Goal: Transaction & Acquisition: Purchase product/service

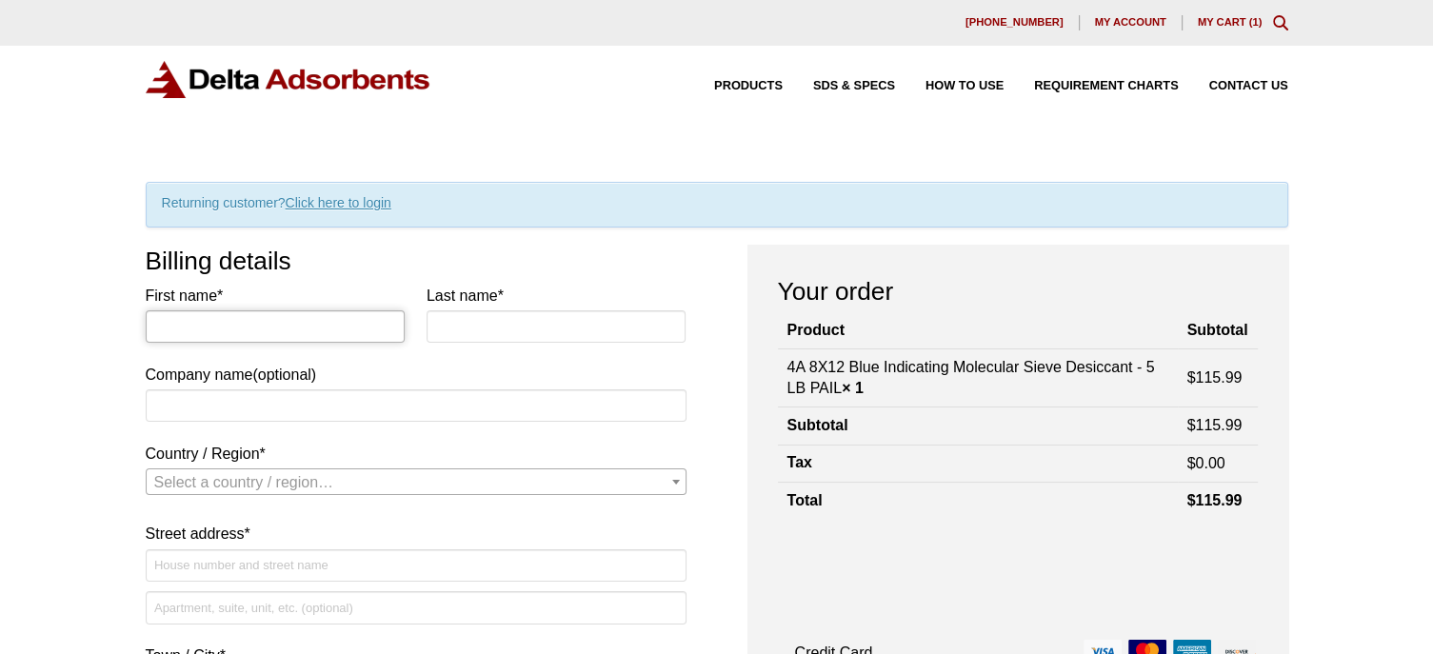
click at [308, 333] on input "First name *" at bounding box center [276, 326] width 260 height 32
type input "Sidney"
type input "Bennett"
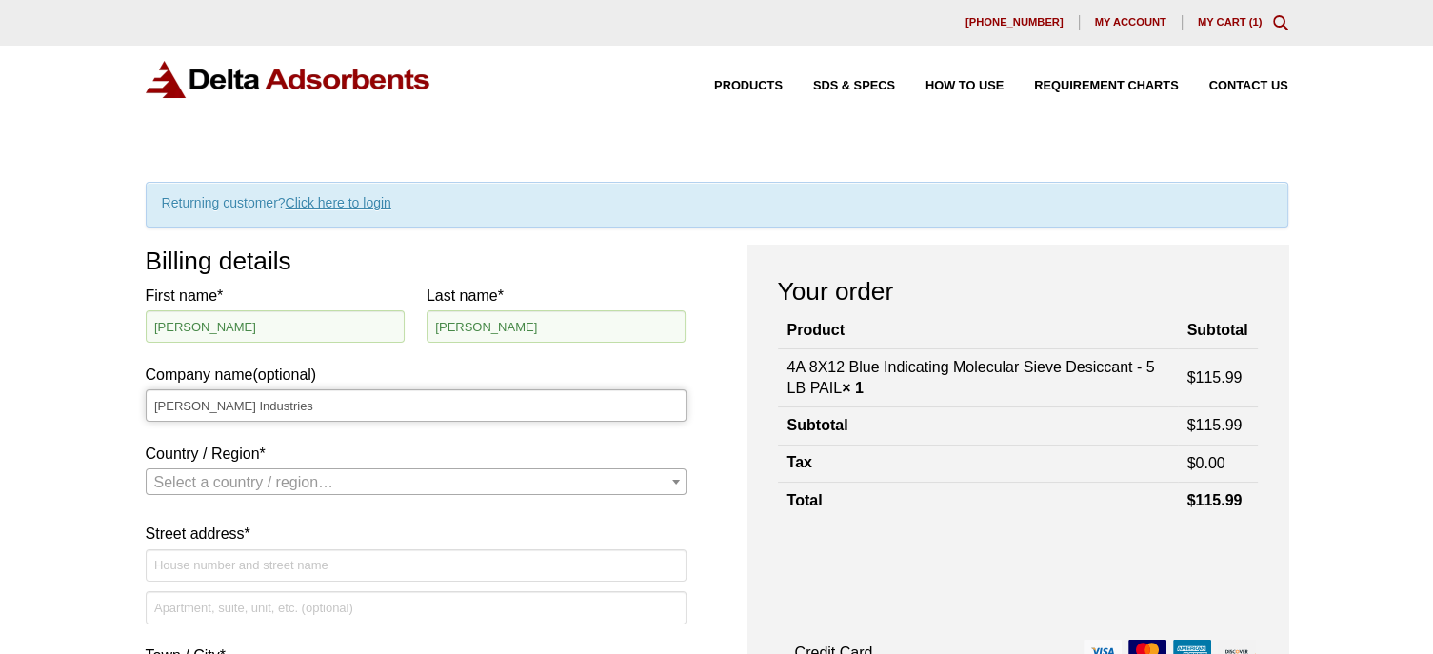
type input "Roush Industries"
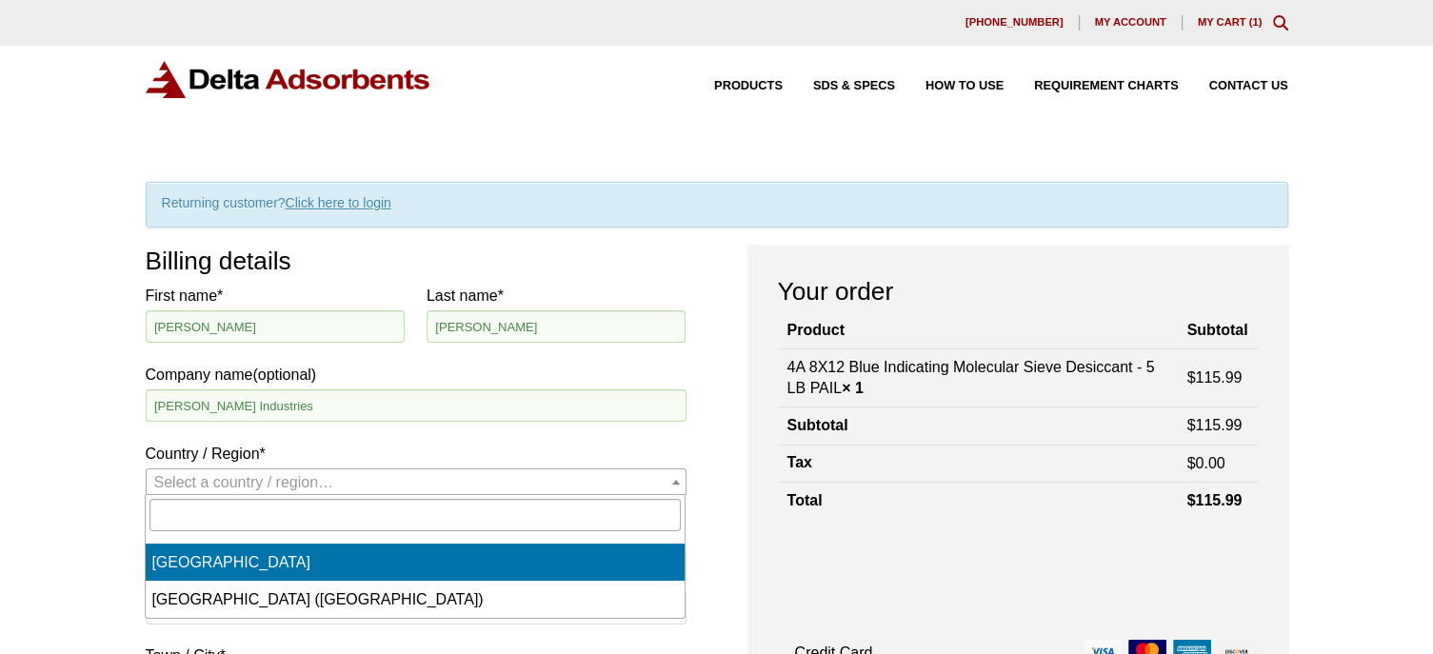
click at [363, 485] on span "Select a country / region…" at bounding box center [416, 482] width 539 height 27
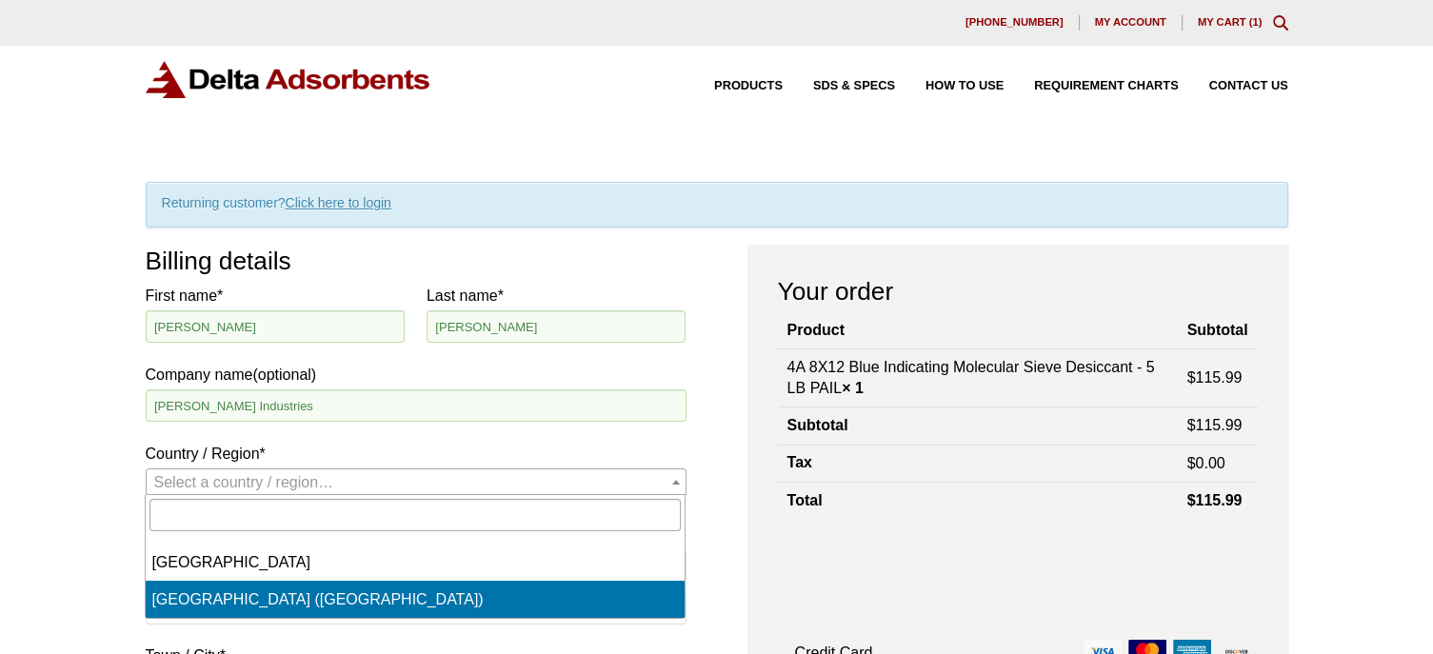
select select "US"
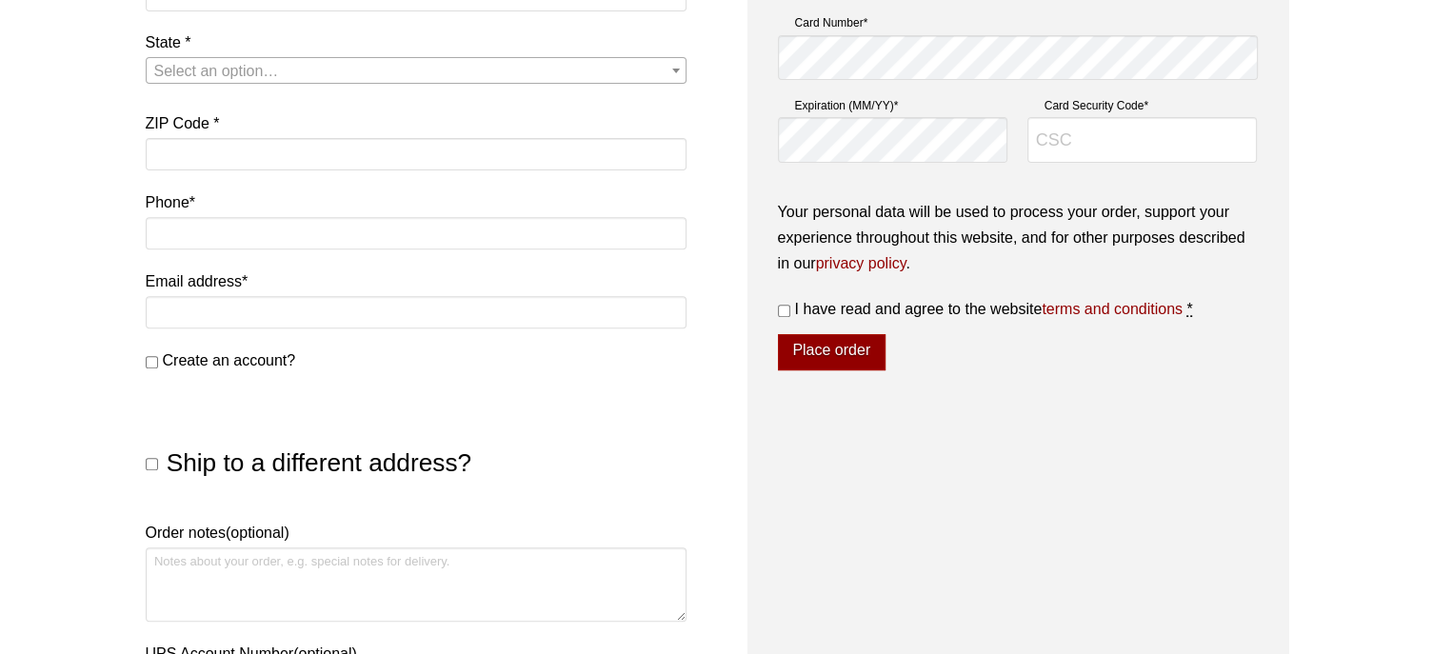
scroll to position [699, 0]
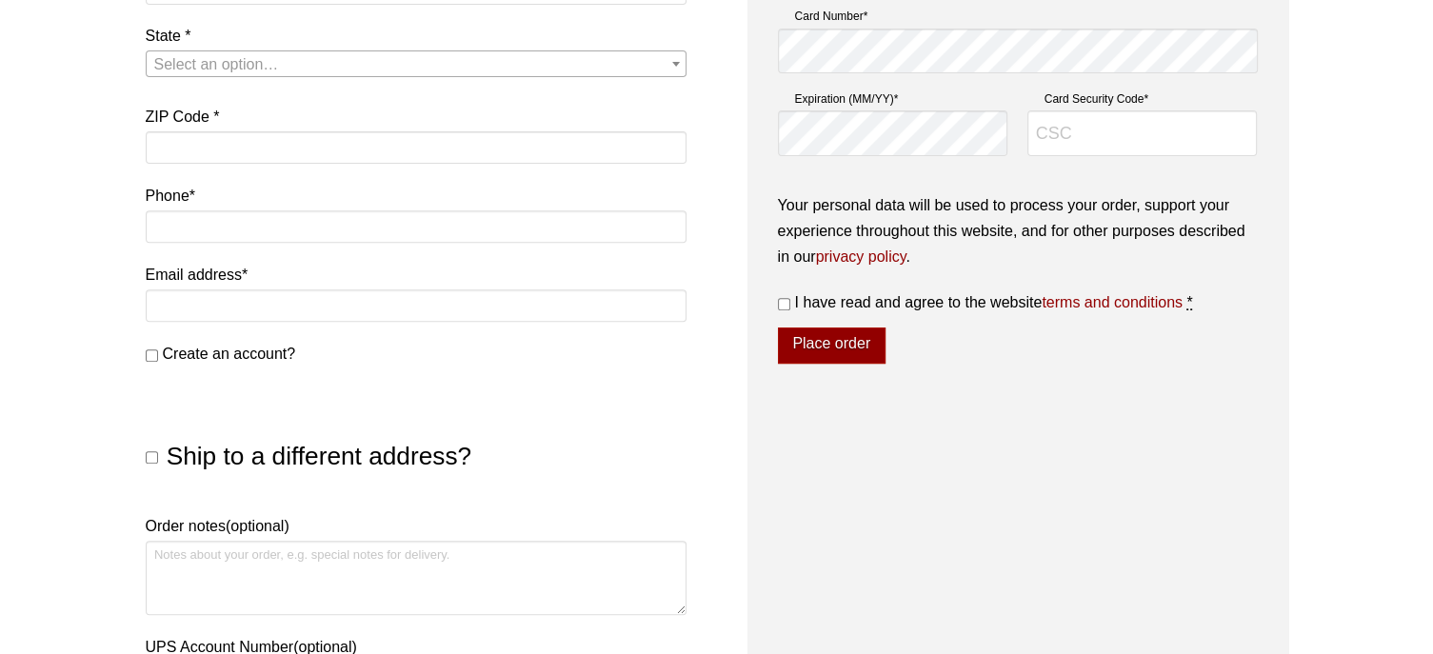
click at [173, 454] on span "Ship to a different address?" at bounding box center [319, 456] width 305 height 29
click at [158, 454] on input "Ship to a different address?" at bounding box center [152, 457] width 12 height 12
checkbox input "true"
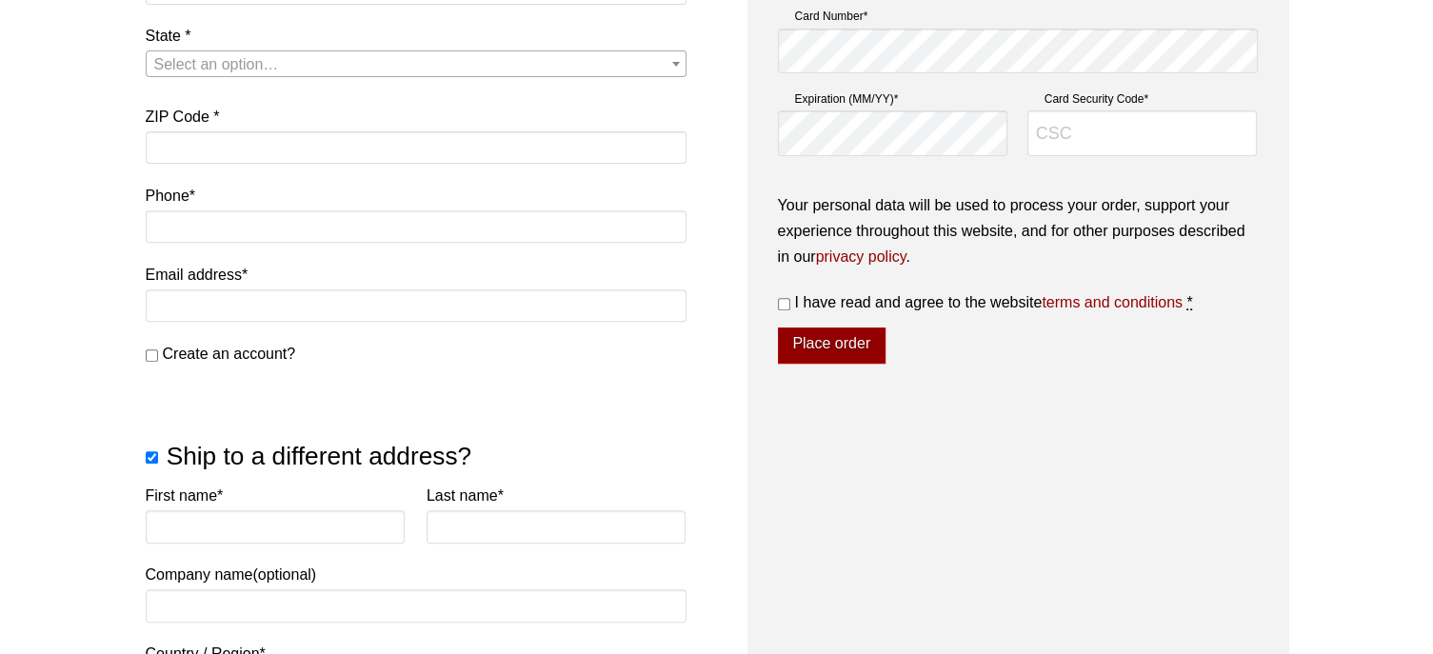
click at [196, 352] on span "Create an account?" at bounding box center [229, 354] width 133 height 16
click at [158, 352] on input "Create an account?" at bounding box center [152, 355] width 12 height 12
checkbox input "true"
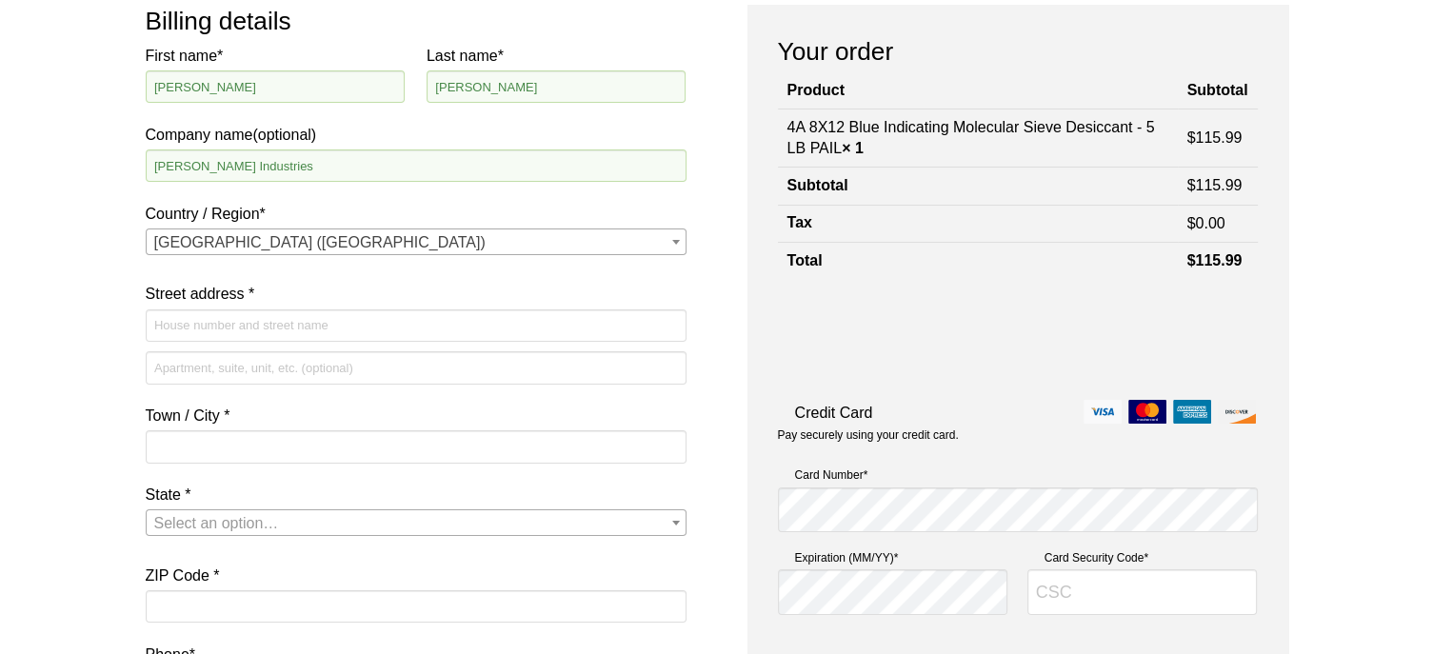
scroll to position [242, 0]
click at [225, 319] on input "Street address *" at bounding box center [416, 323] width 541 height 32
type input "34300 W 9 Mile Rd"
type input "Bld 73"
type input "Farmington"
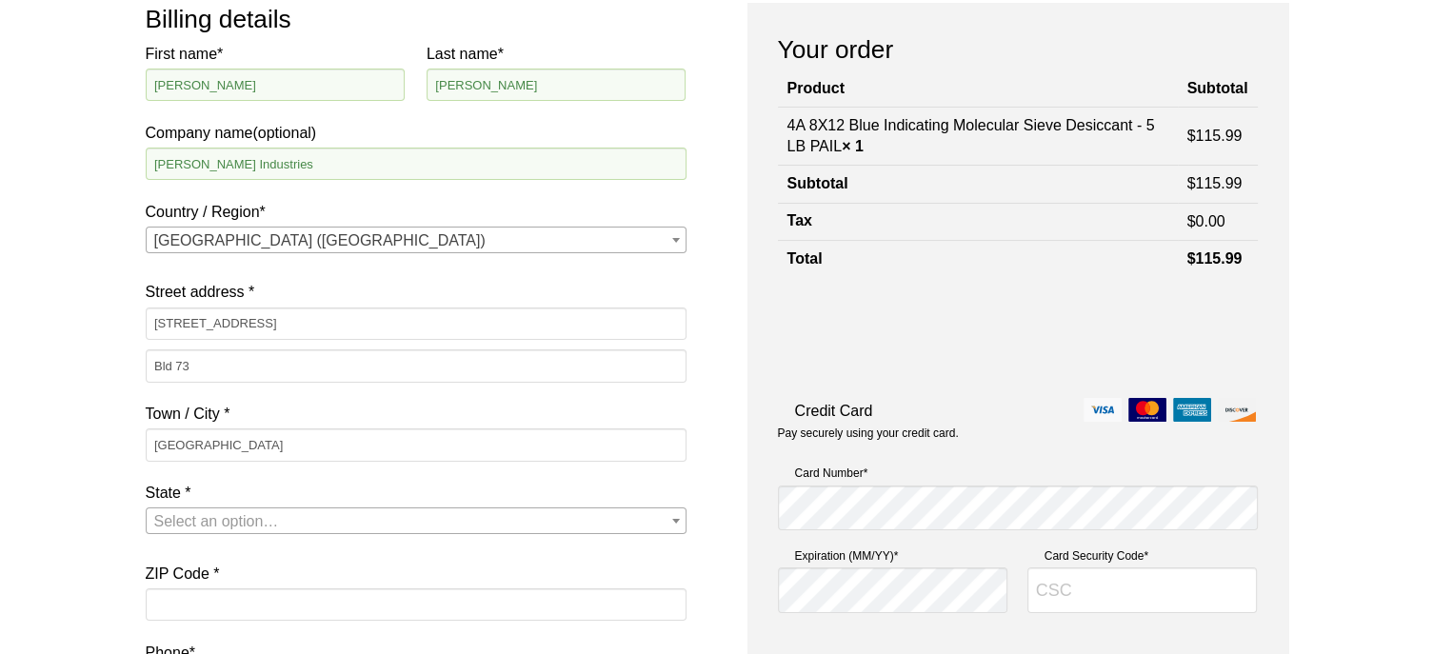
select select "MI"
type input "48335"
type input "[PERSON_NAME][EMAIL_ADDRESS][PERSON_NAME][PERSON_NAME][DOMAIN_NAME]"
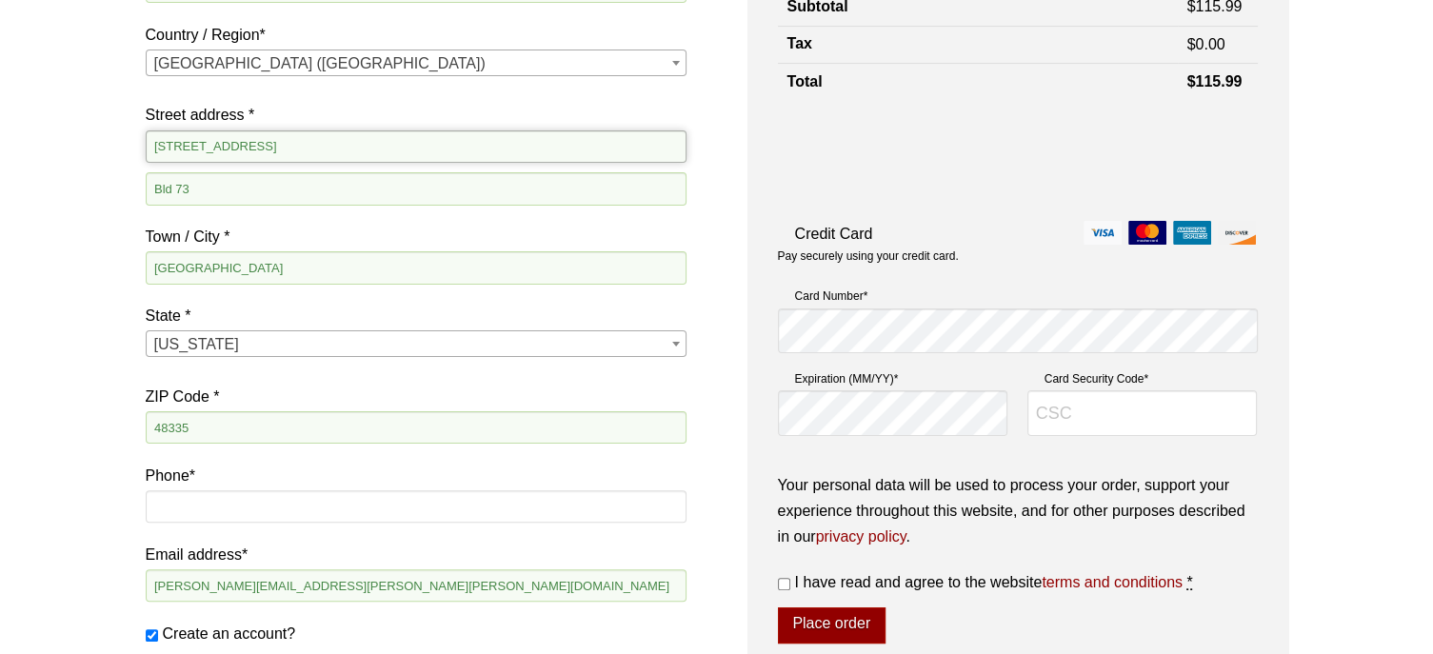
scroll to position [486, 0]
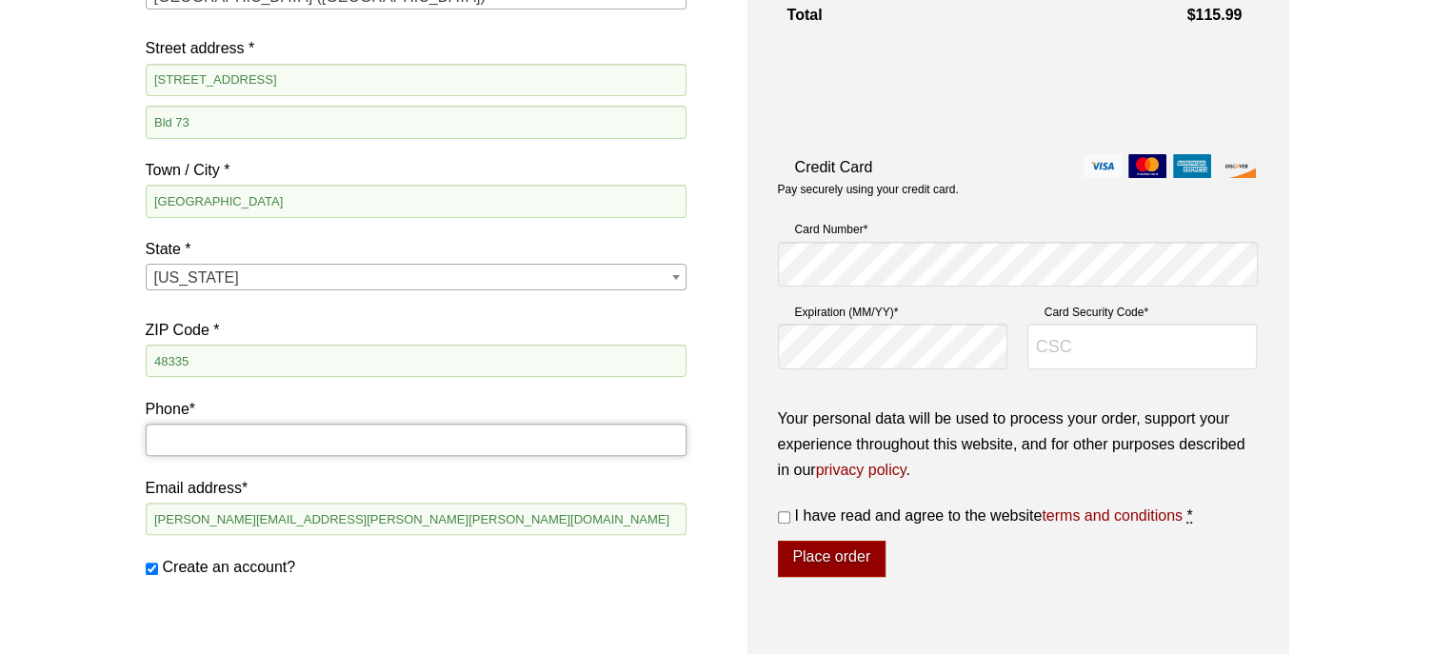
click at [333, 453] on input "Phone *" at bounding box center [416, 440] width 541 height 32
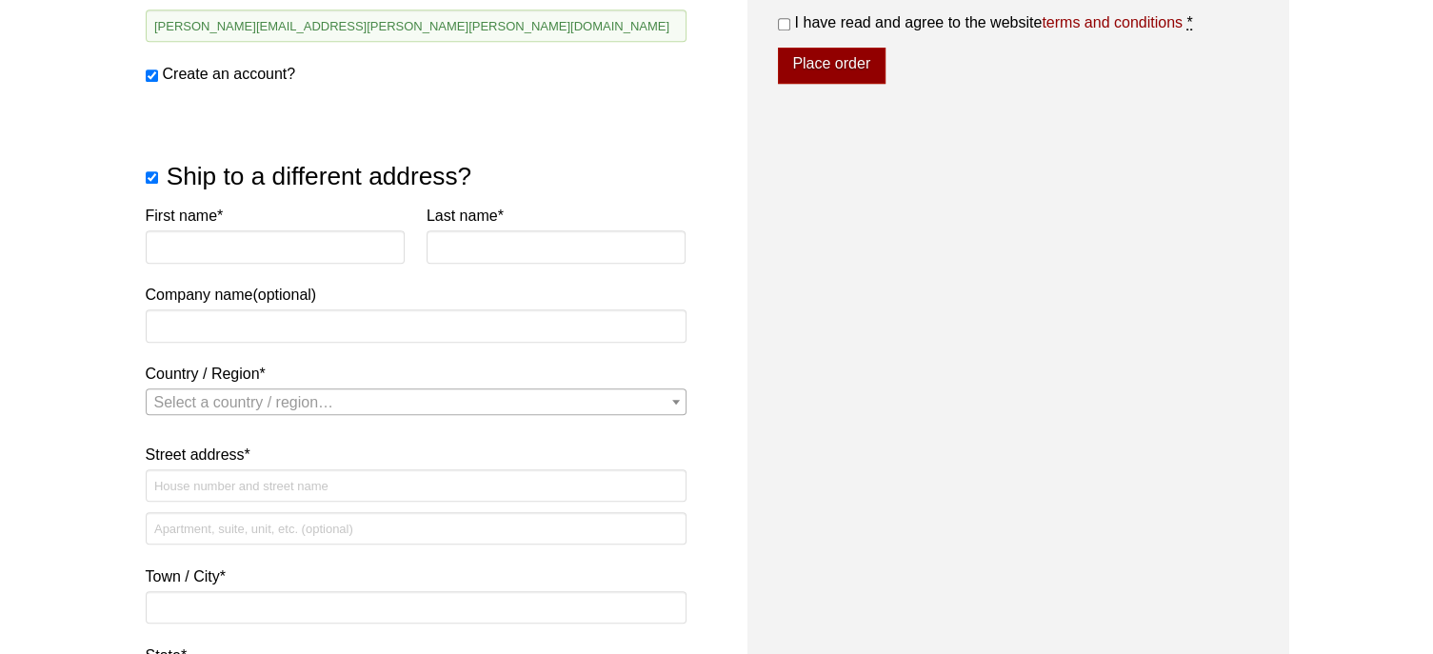
scroll to position [988, 0]
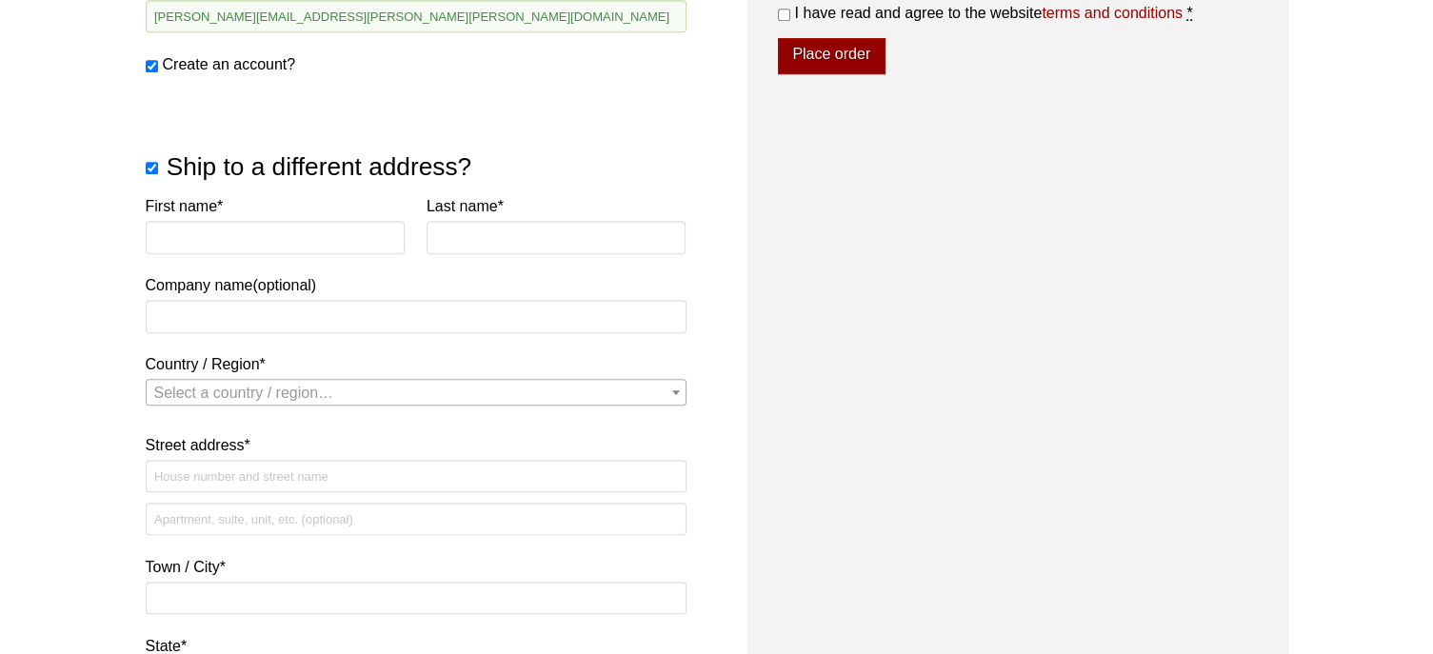
type input "7347569432"
click at [272, 235] on input "First name *" at bounding box center [276, 237] width 260 height 32
type input "Shannon"
type input "McGlinn"
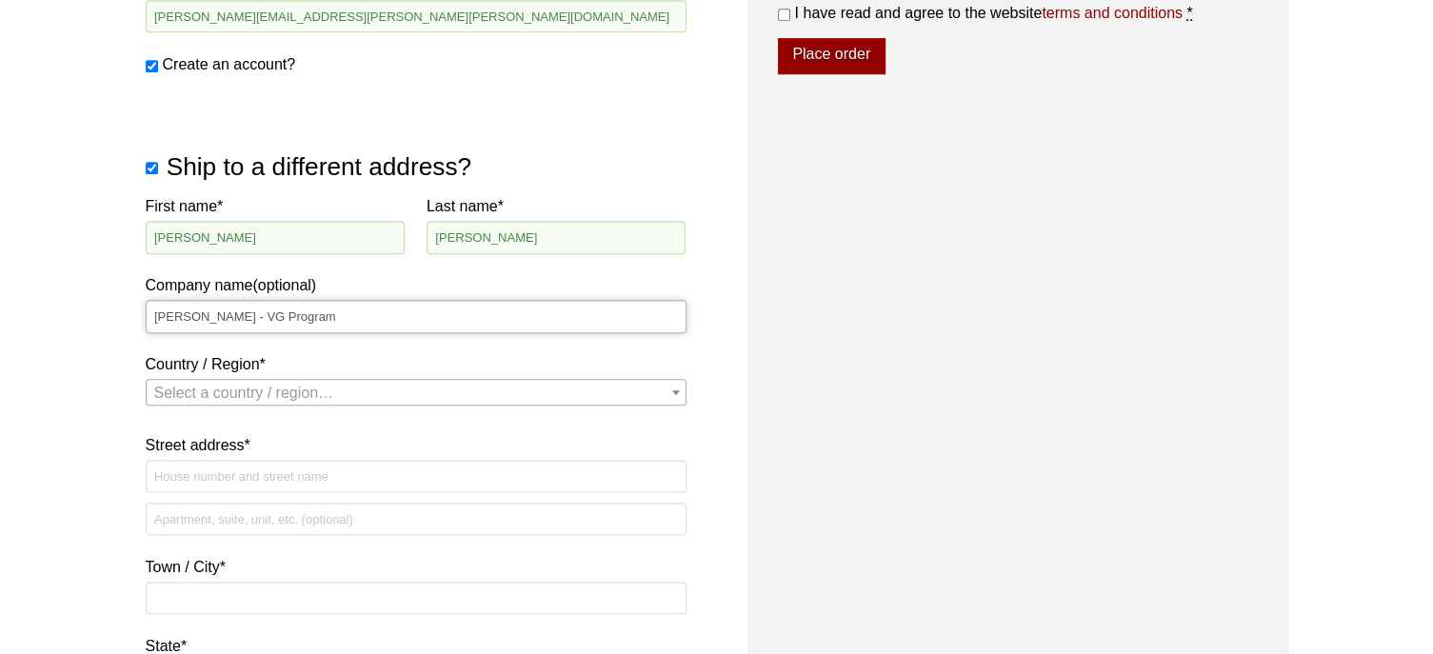
type input "Roush - VG Program"
click at [308, 481] on input "Street address *" at bounding box center [416, 476] width 541 height 32
paste input "333 Republic Dr"
type input "333 Republic Dr"
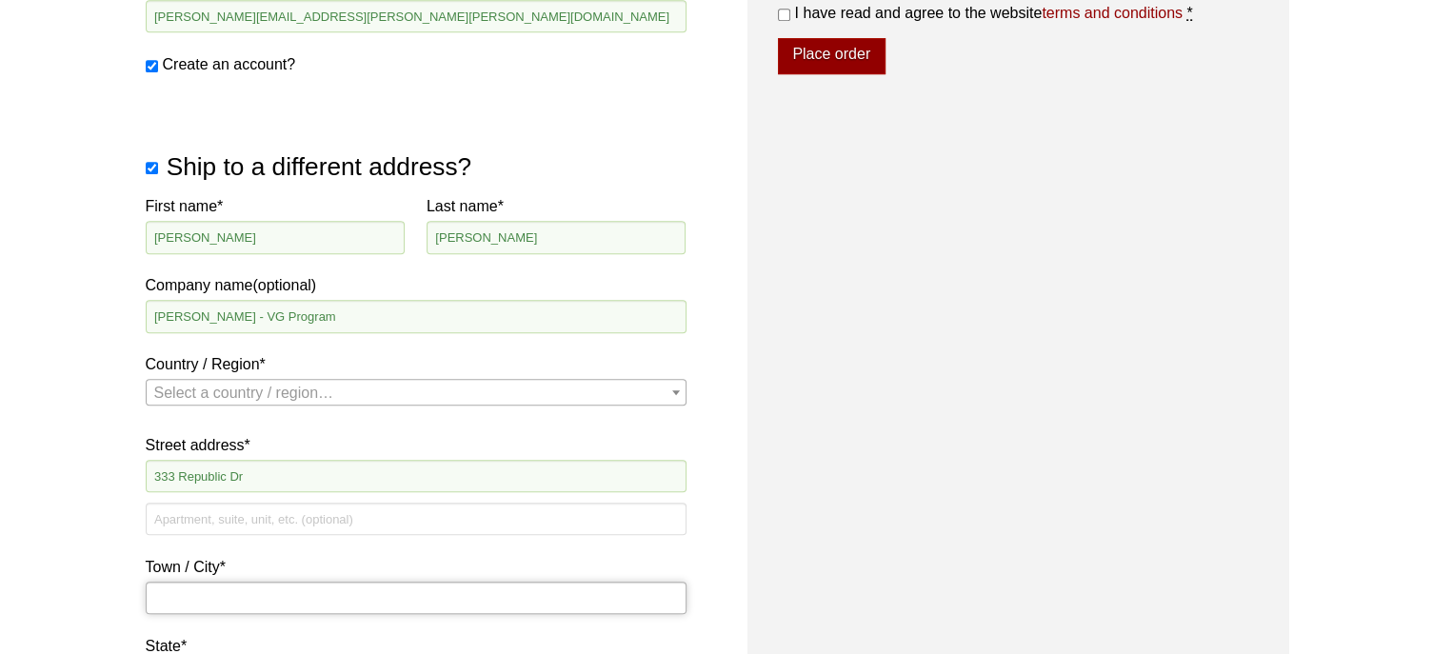
click at [258, 601] on input "Town / City *" at bounding box center [416, 598] width 541 height 32
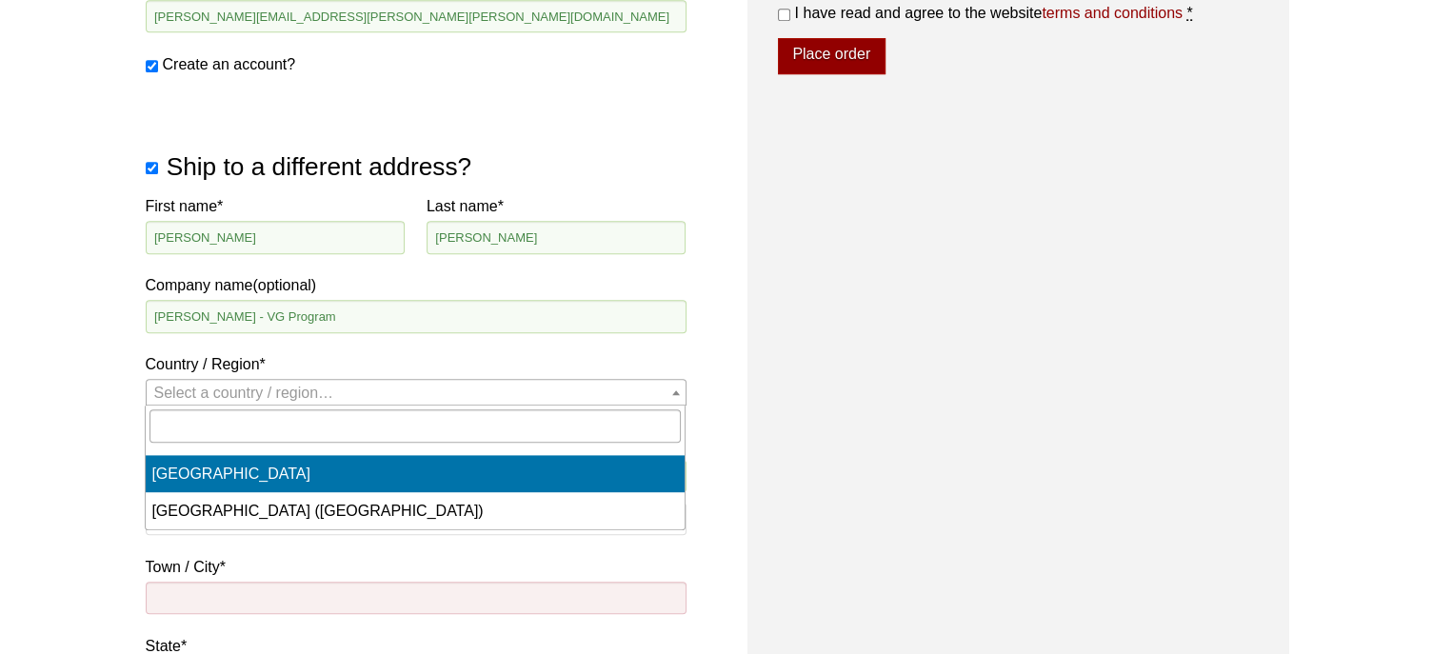
click at [264, 388] on span "Select a country / region…" at bounding box center [244, 393] width 180 height 16
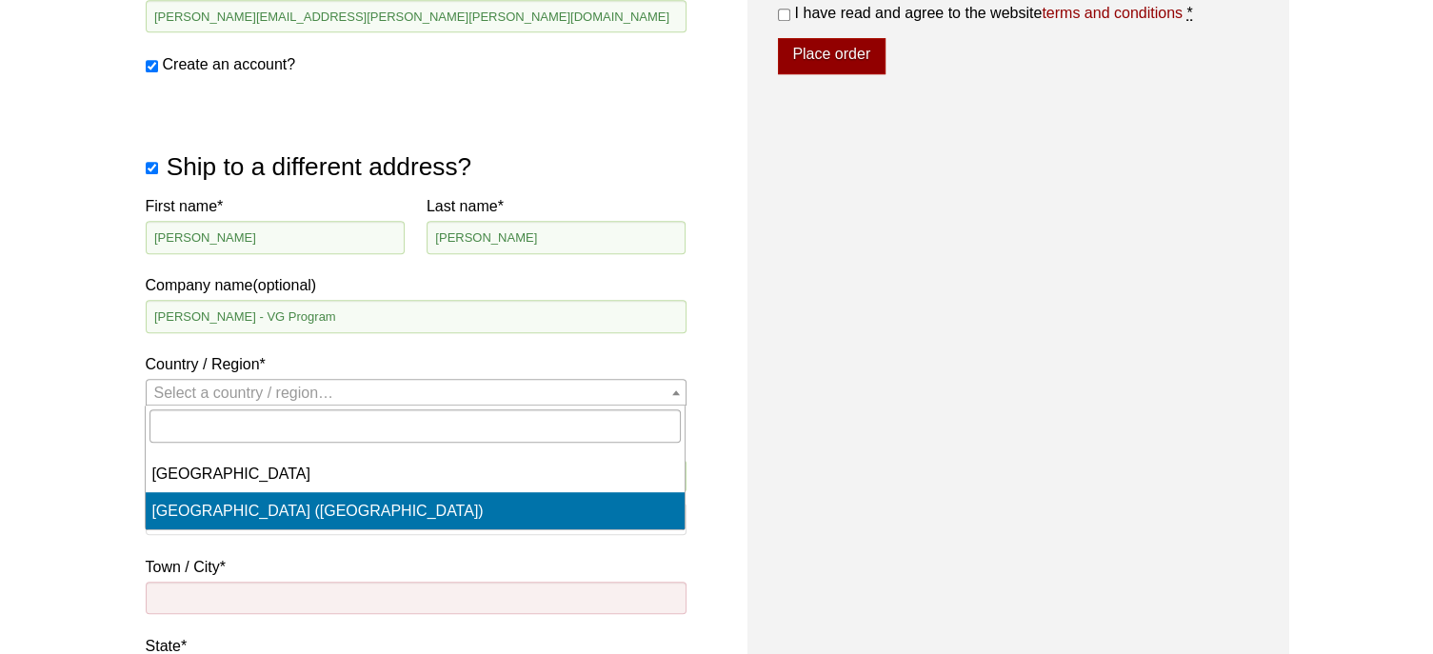
select select "US"
select select "MI"
select select "US"
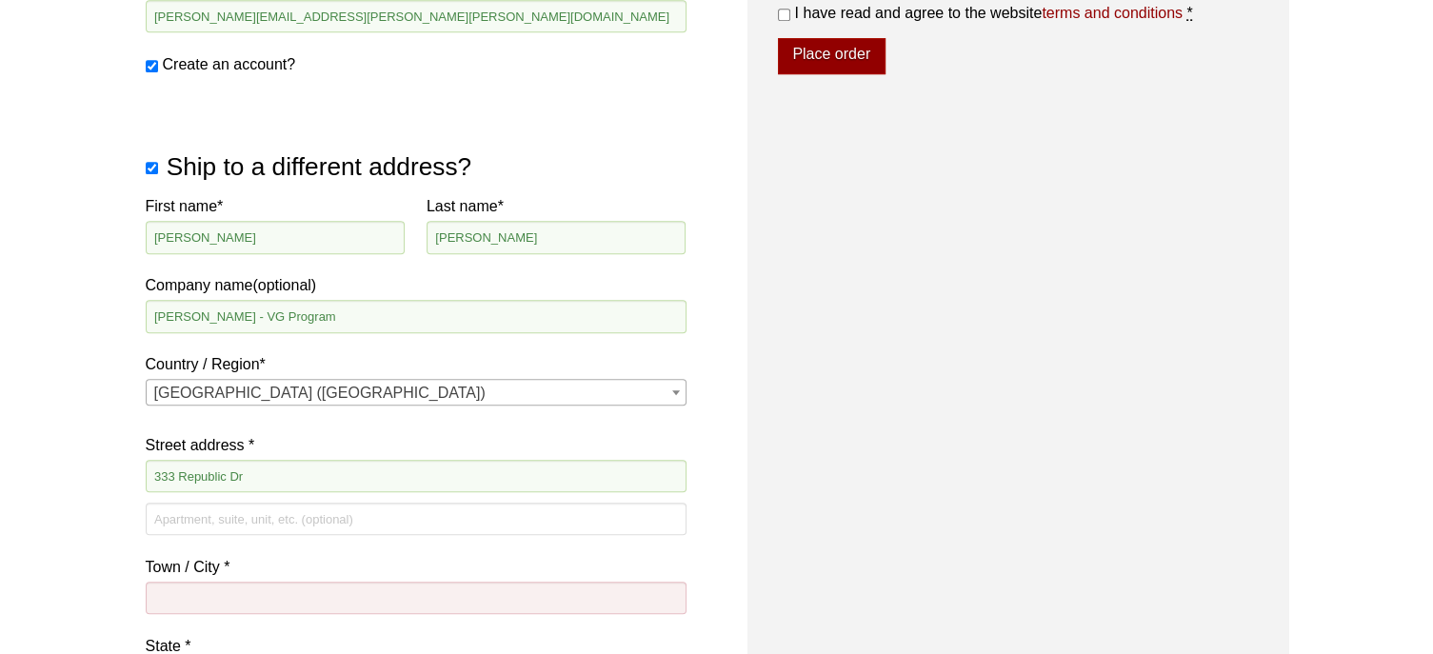
click at [246, 618] on p "Town / City *" at bounding box center [416, 588] width 541 height 69
click at [255, 585] on input "Town / City *" at bounding box center [416, 598] width 541 height 32
click at [304, 621] on p "Town / City *" at bounding box center [416, 588] width 541 height 69
click at [314, 601] on input "Town / City *" at bounding box center [416, 598] width 541 height 32
type input "Allen Park"
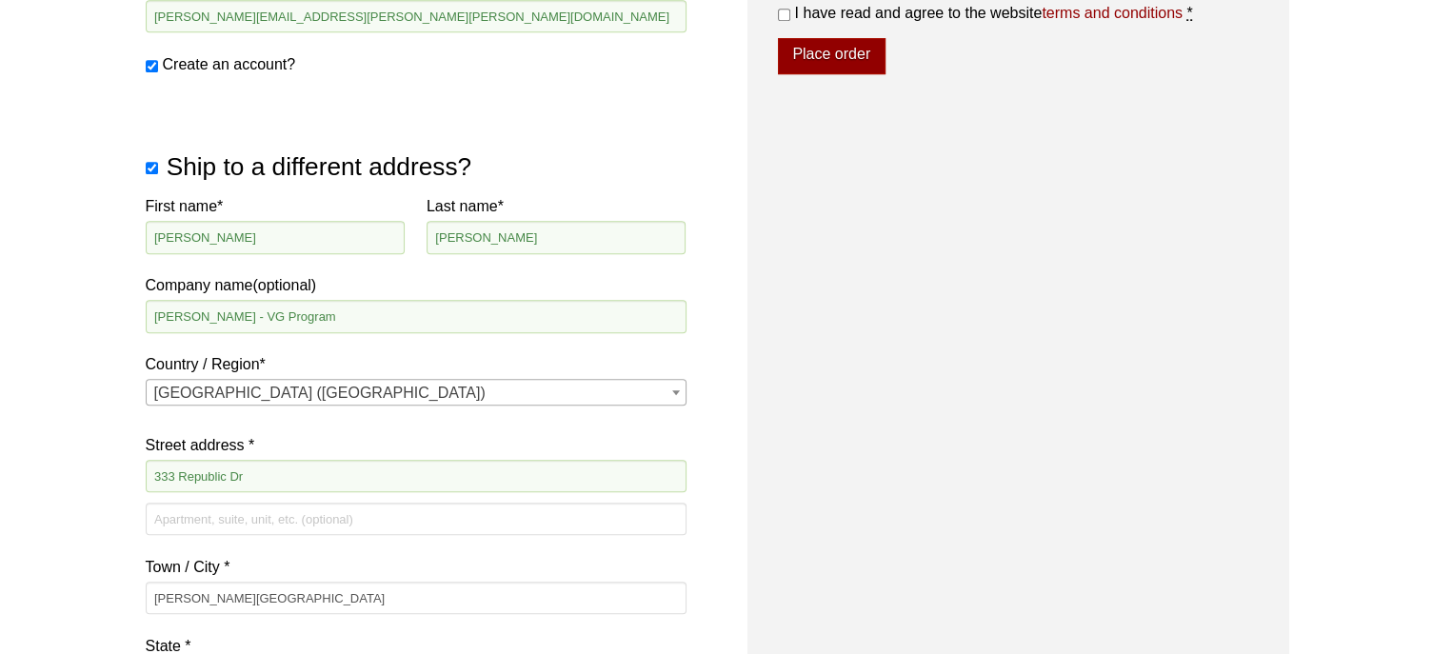
scroll to position [1335, 0]
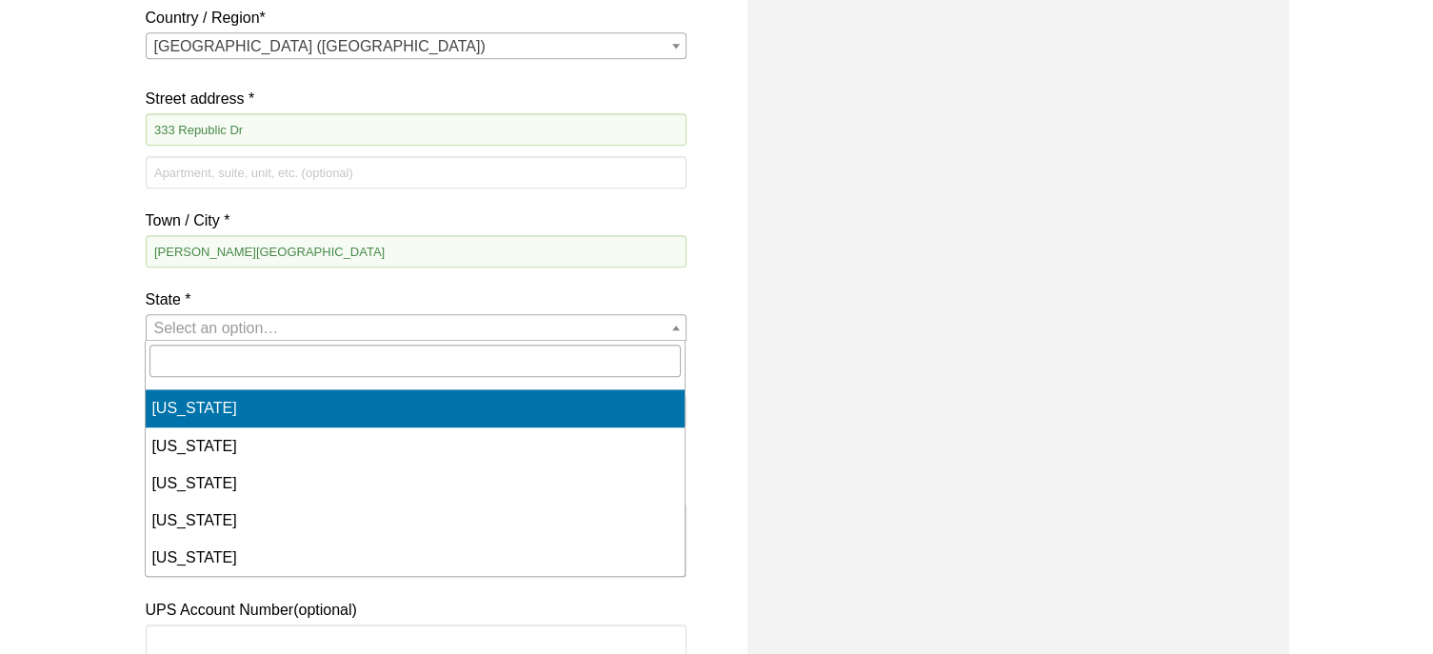
select select "MI"
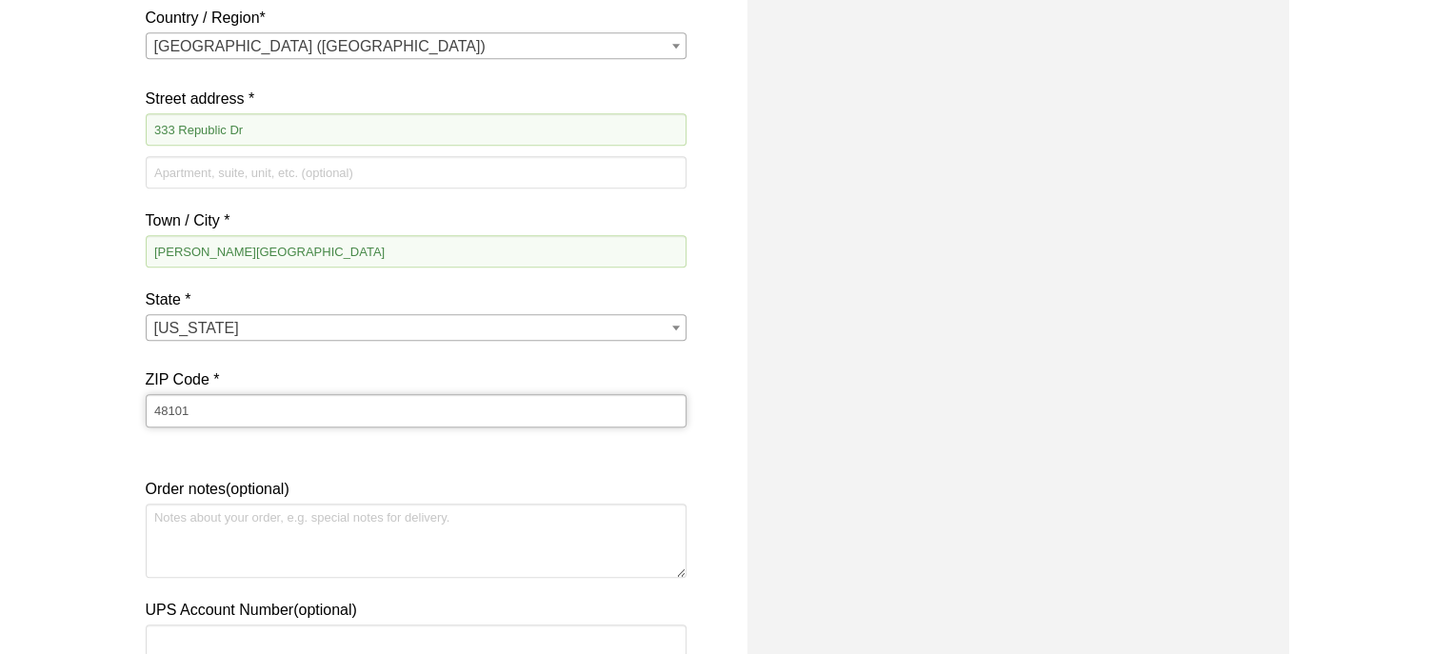
type input "48101"
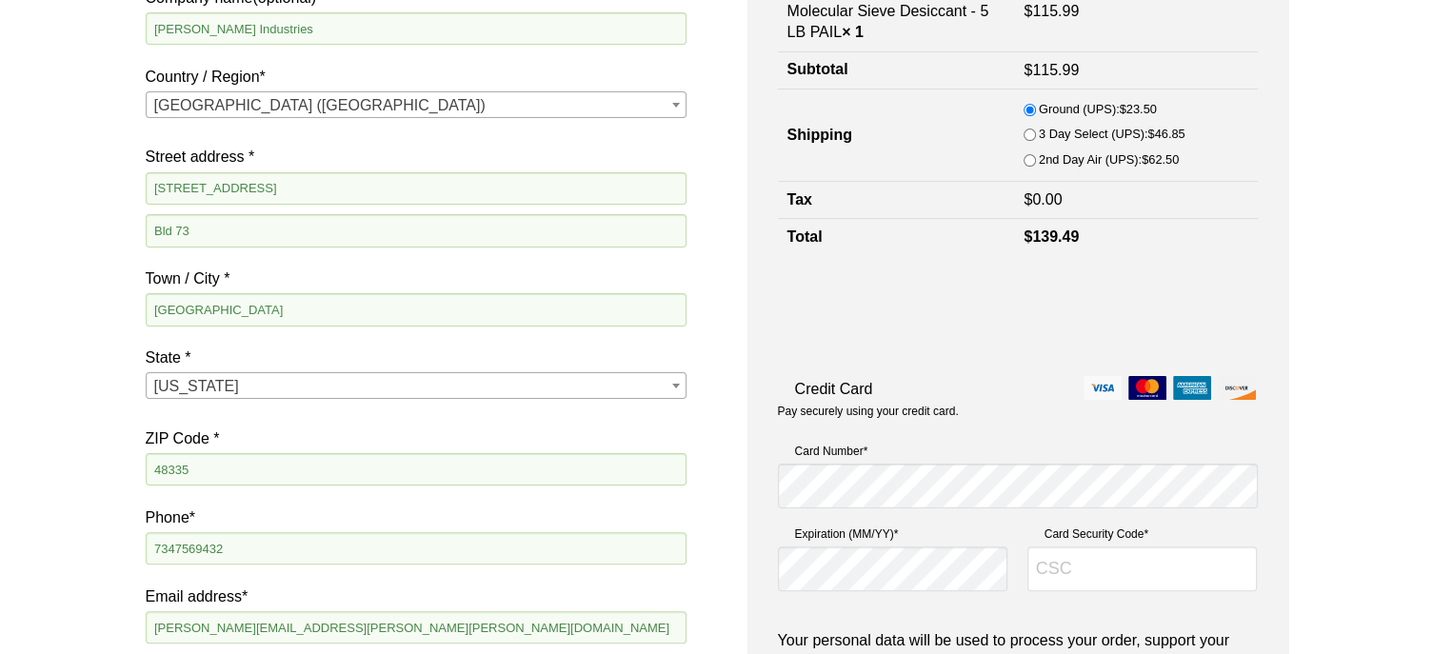
scroll to position [391, 0]
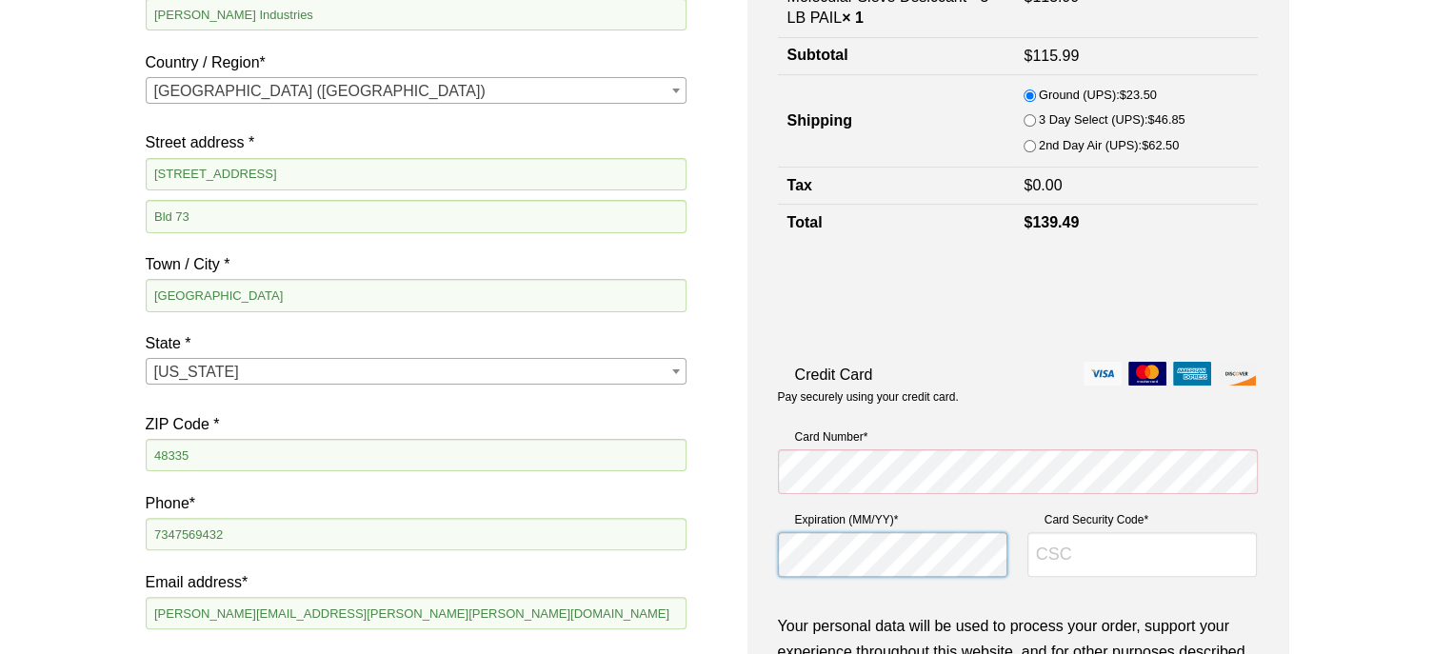
type input "561"
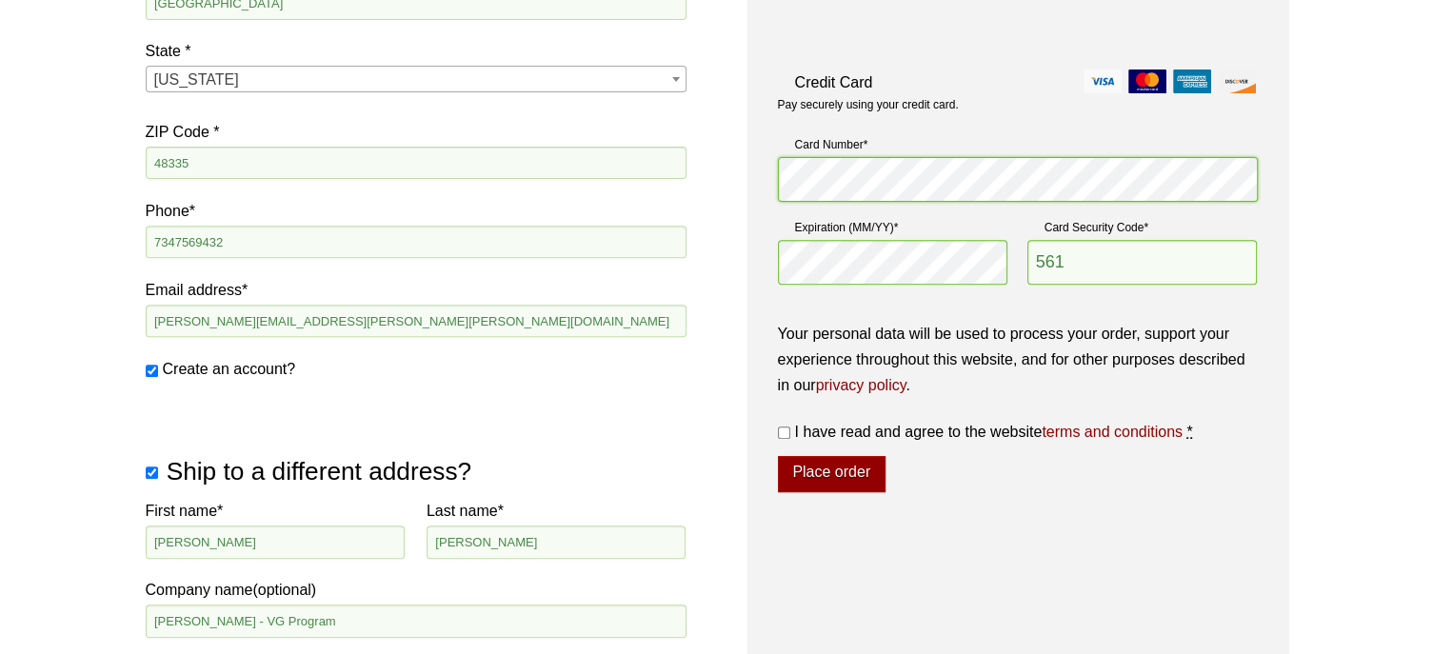
scroll to position [684, 0]
click at [779, 428] on input "I have read and agree to the website terms and conditions *" at bounding box center [784, 432] width 12 height 12
checkbox input "true"
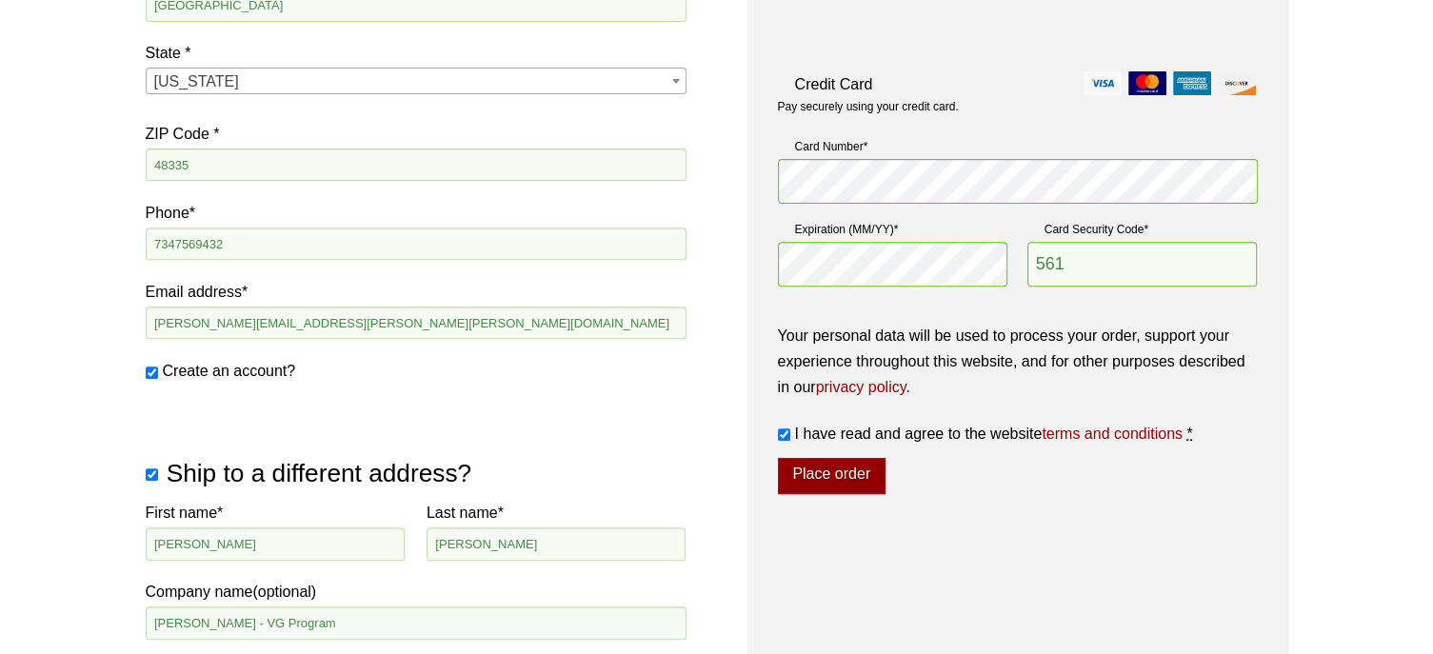
scroll to position [682, 0]
click at [847, 464] on button "Place order" at bounding box center [832, 476] width 108 height 36
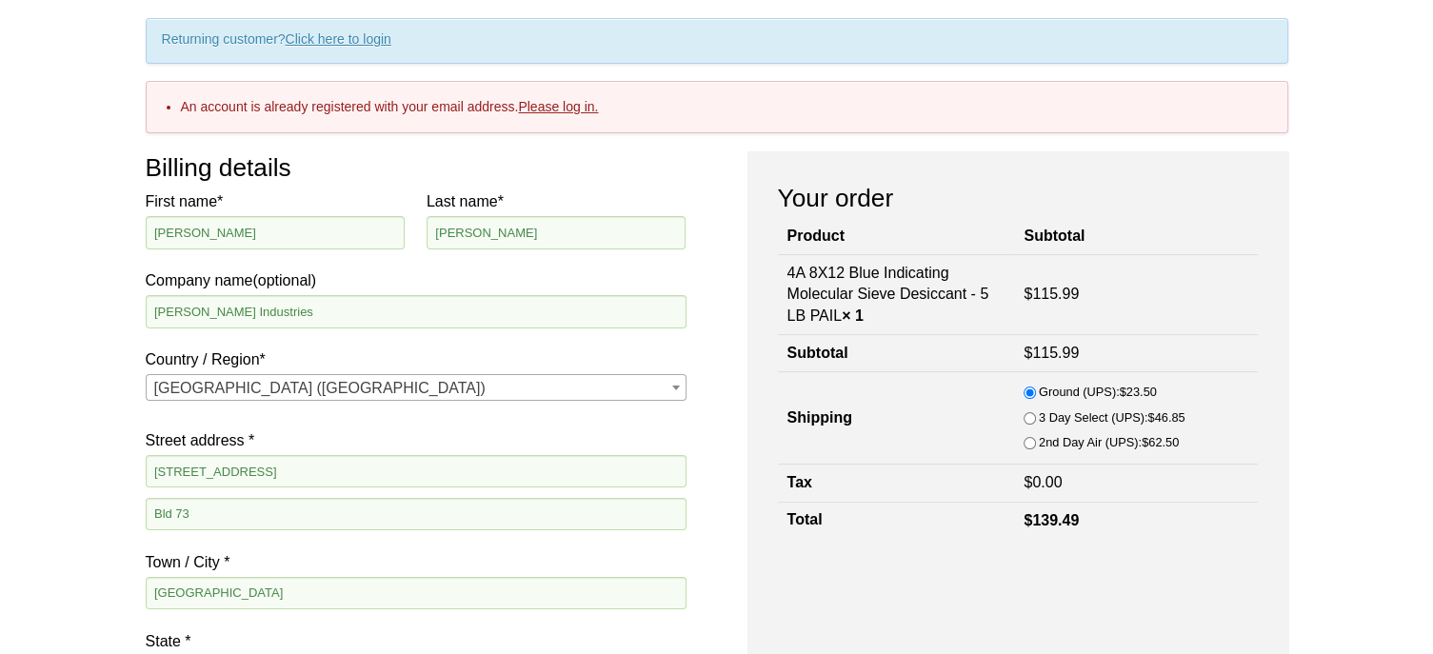
scroll to position [149, 0]
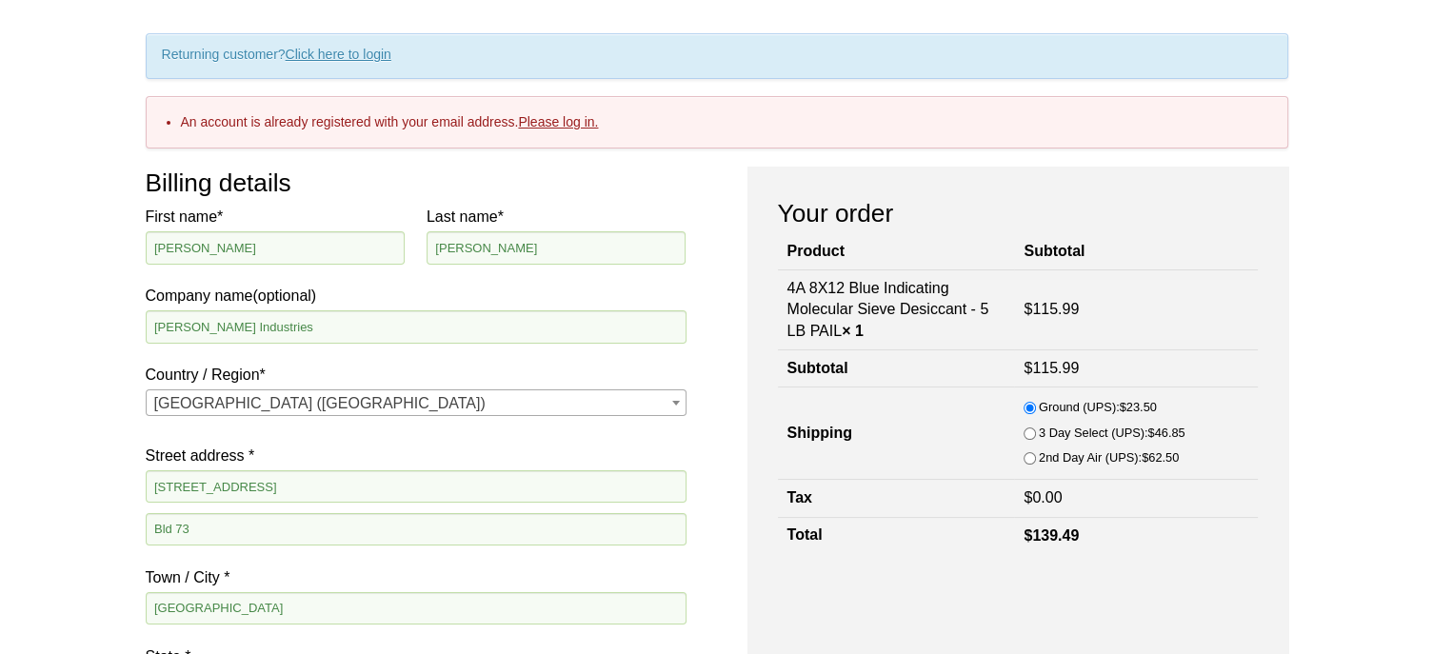
click at [583, 121] on link "Please log in." at bounding box center [558, 121] width 80 height 15
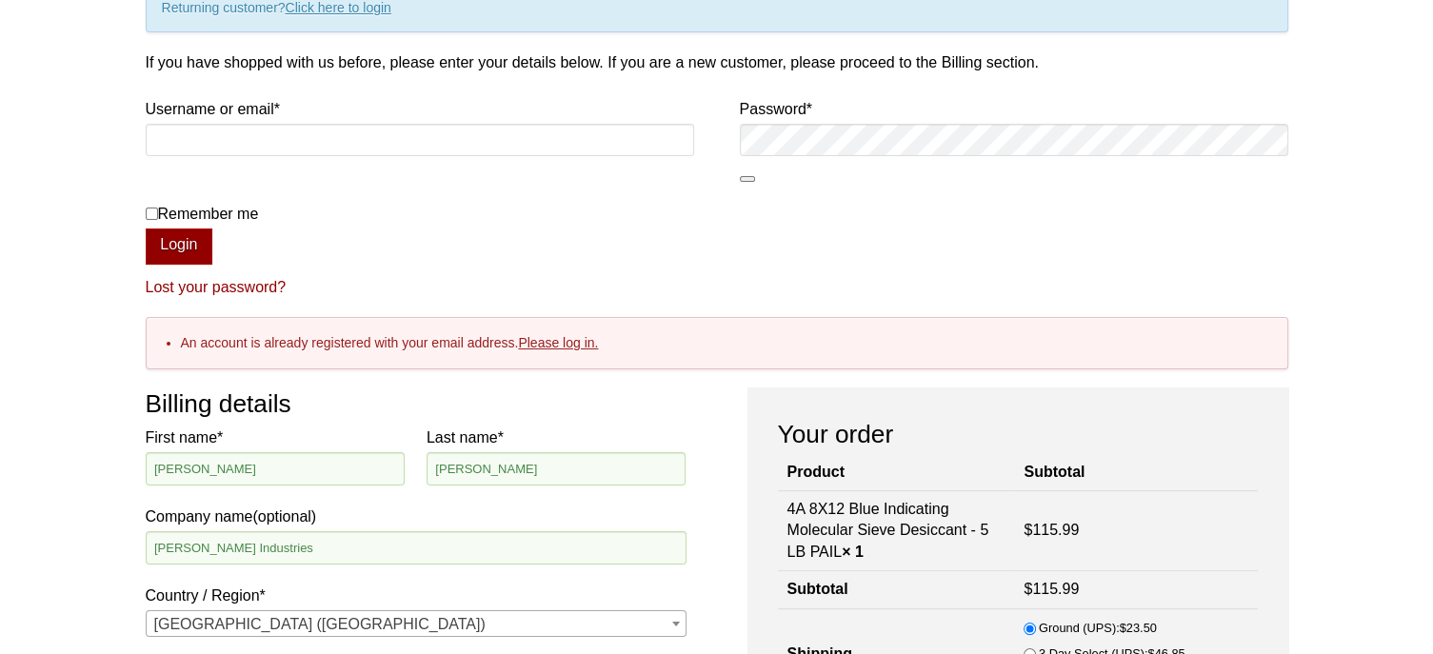
scroll to position [197, 0]
click at [382, 132] on input "Username or email * Required" at bounding box center [420, 138] width 548 height 32
type input "[PERSON_NAME][EMAIL_ADDRESS][PERSON_NAME][PERSON_NAME][DOMAIN_NAME]"
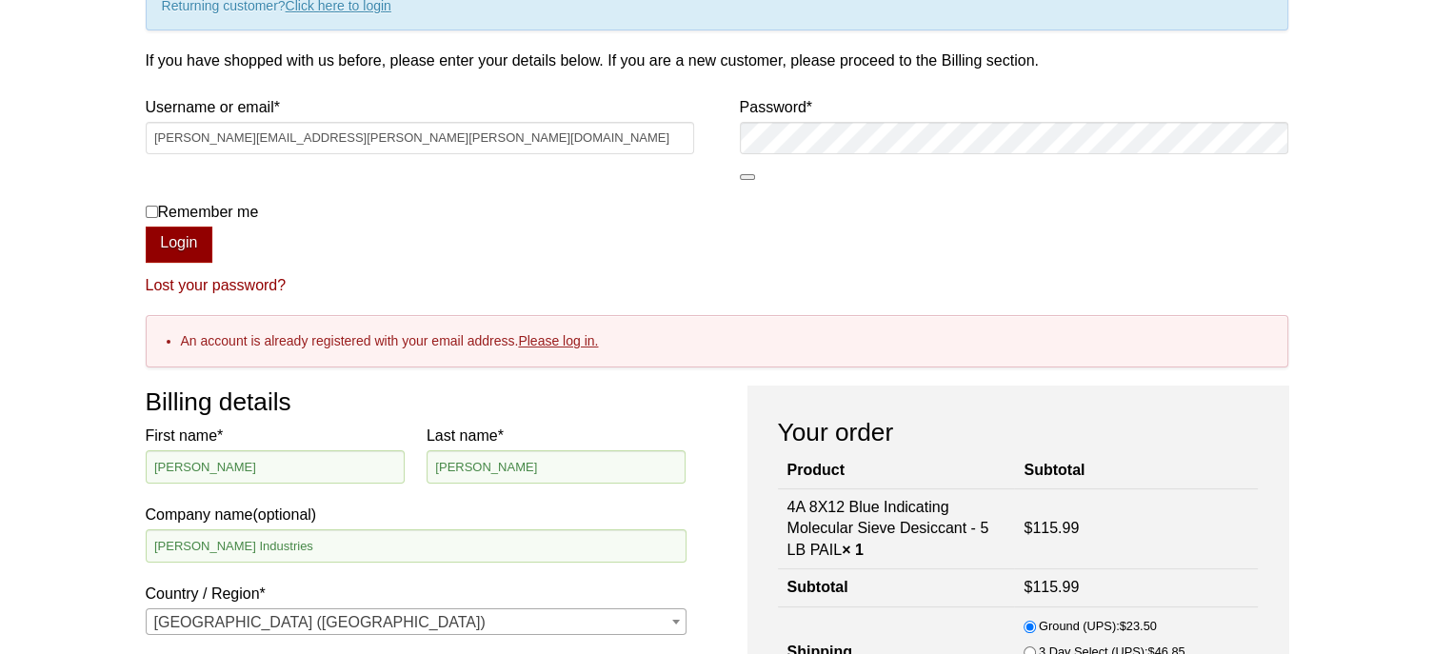
click at [854, 155] on p "Password * Required" at bounding box center [1014, 141] width 548 height 95
click at [186, 231] on button "Login" at bounding box center [180, 245] width 68 height 36
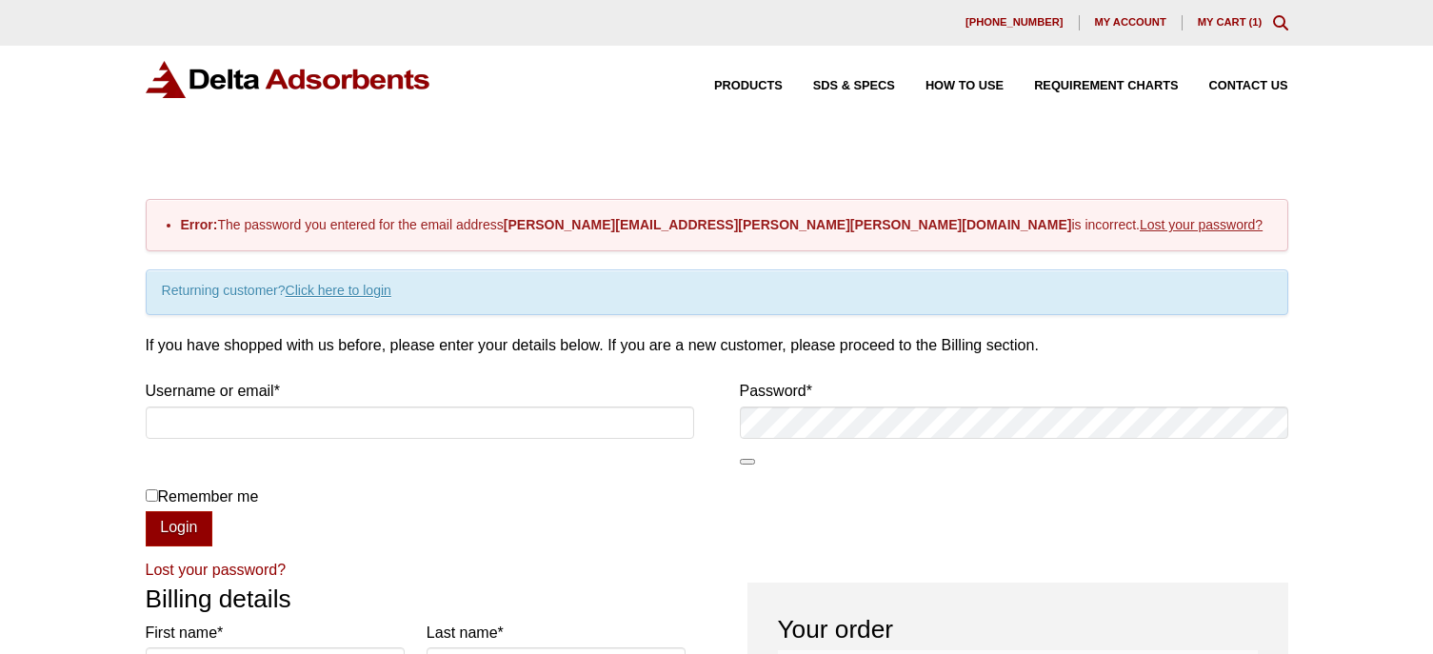
select select "MI"
click at [1140, 226] on link "Lost your password?" at bounding box center [1201, 224] width 123 height 15
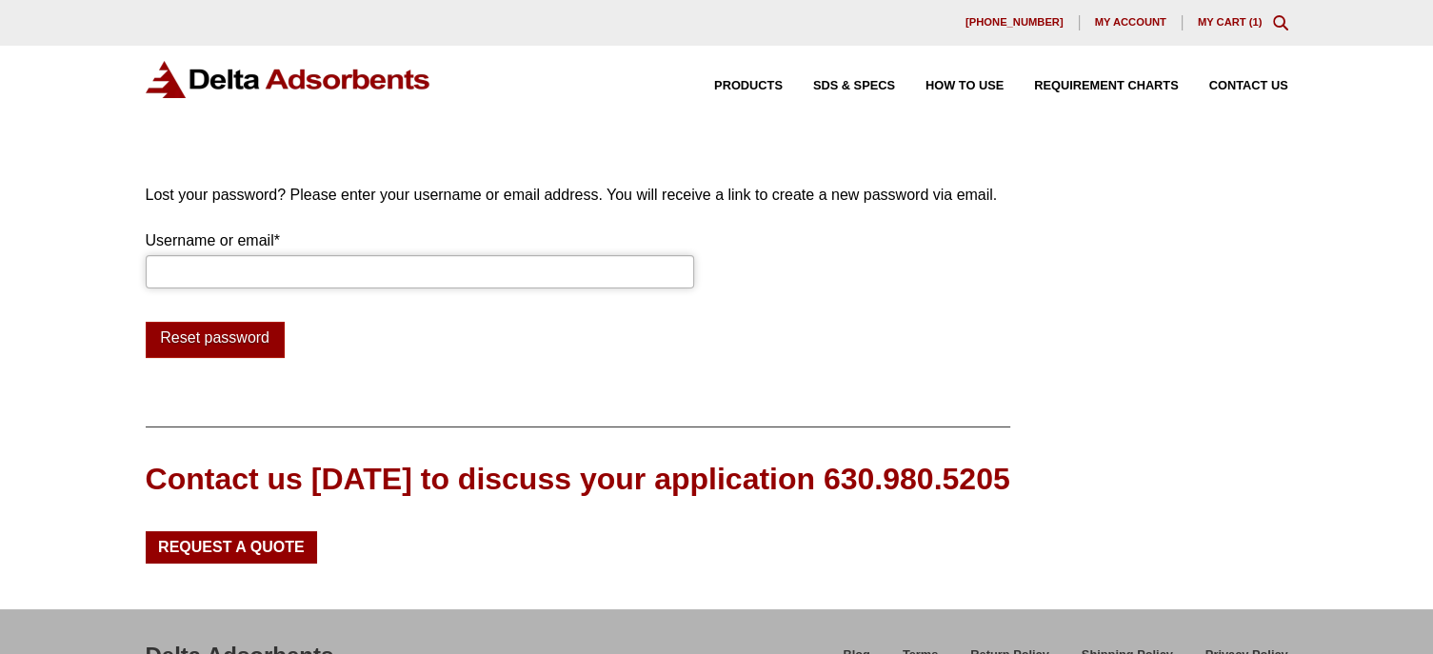
click at [449, 266] on input "Username or email * Required" at bounding box center [420, 271] width 548 height 32
type input "[PERSON_NAME][EMAIL_ADDRESS][PERSON_NAME][PERSON_NAME][DOMAIN_NAME]"
click at [240, 348] on button "Reset password" at bounding box center [215, 340] width 139 height 36
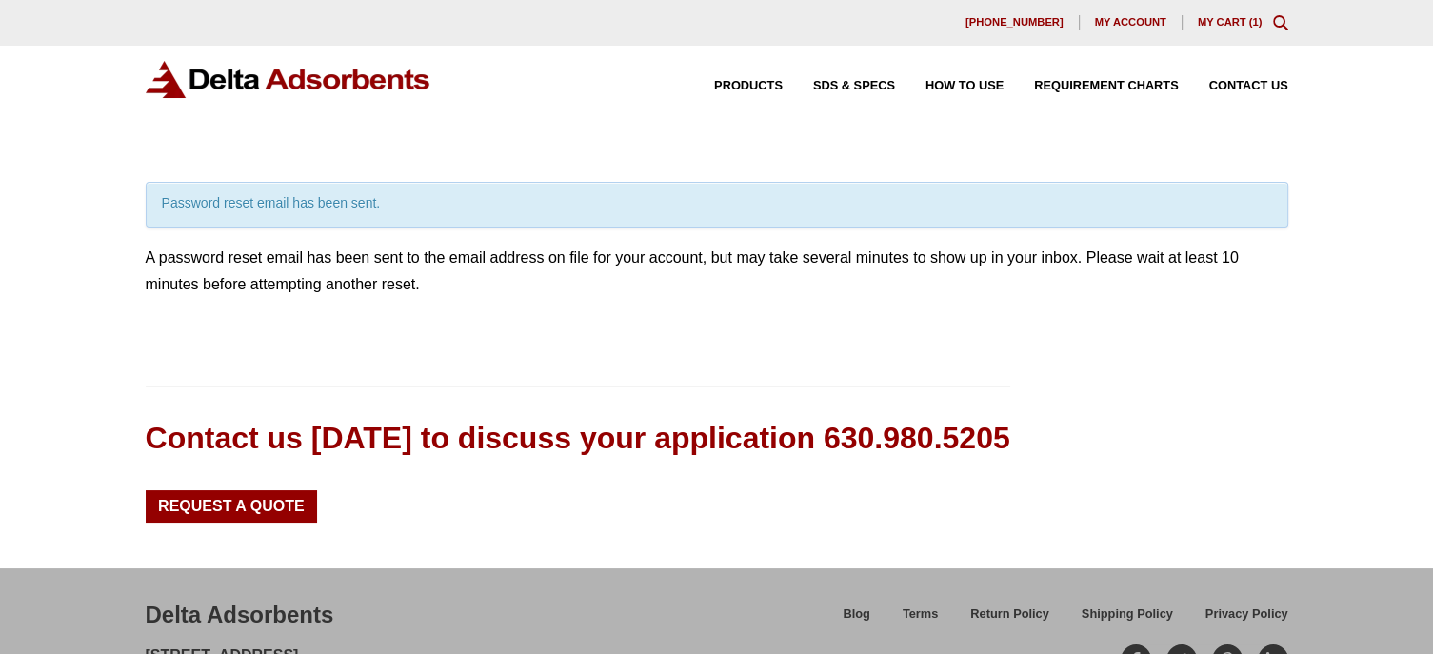
click at [1238, 22] on link "My Cart ( 1 )" at bounding box center [1230, 21] width 65 height 11
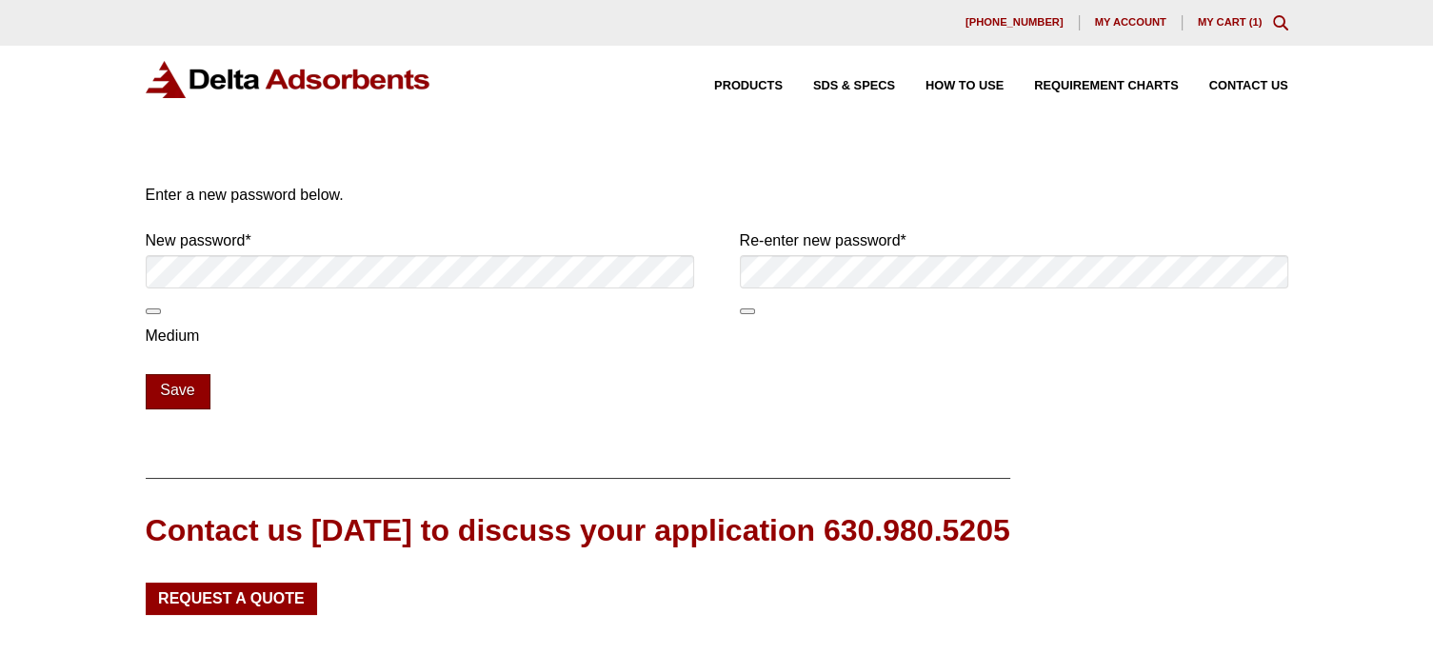
click at [161, 394] on button "Save" at bounding box center [178, 392] width 65 height 36
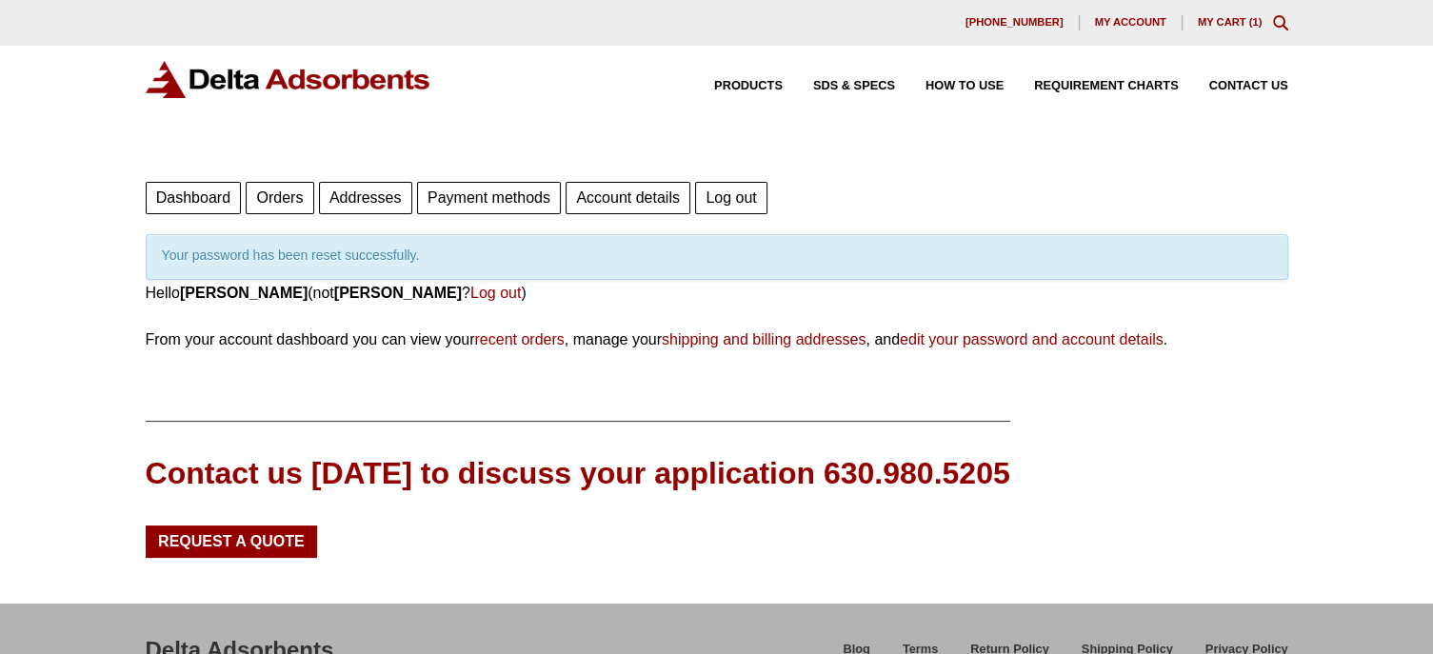
click at [750, 81] on span "Products" at bounding box center [748, 86] width 69 height 12
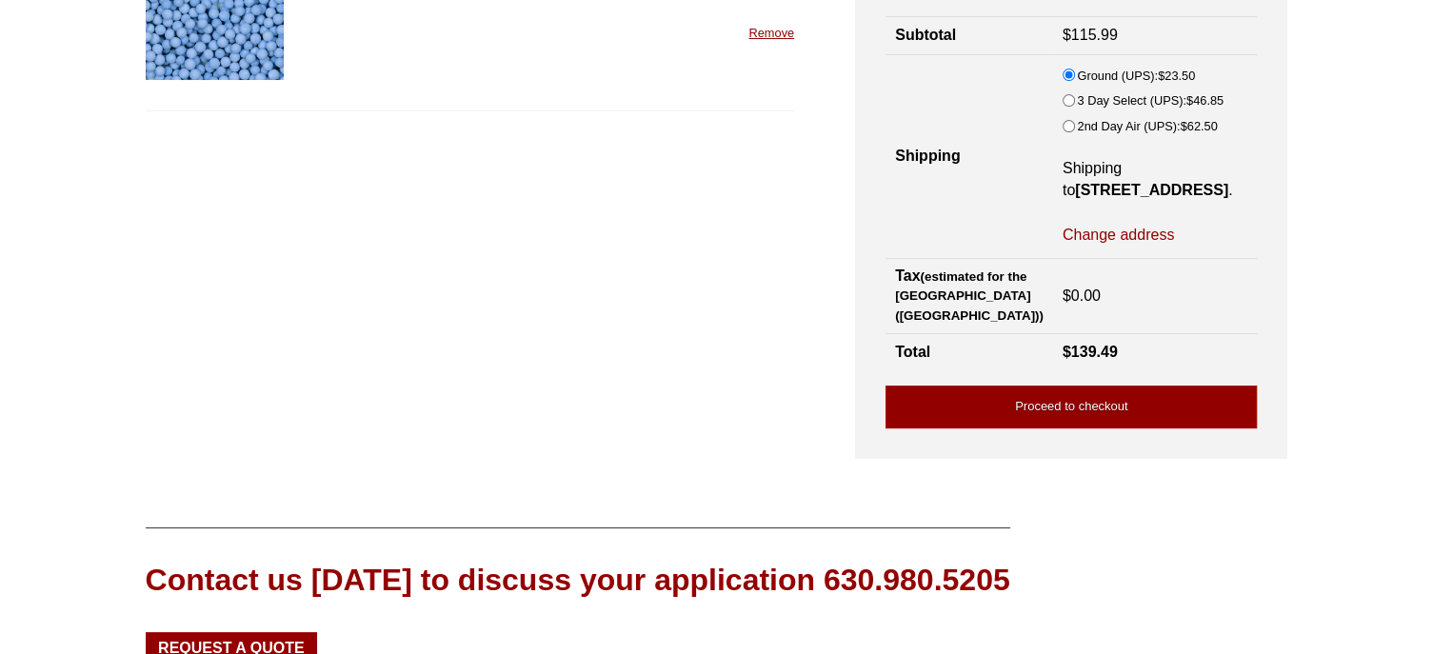
scroll to position [242, 0]
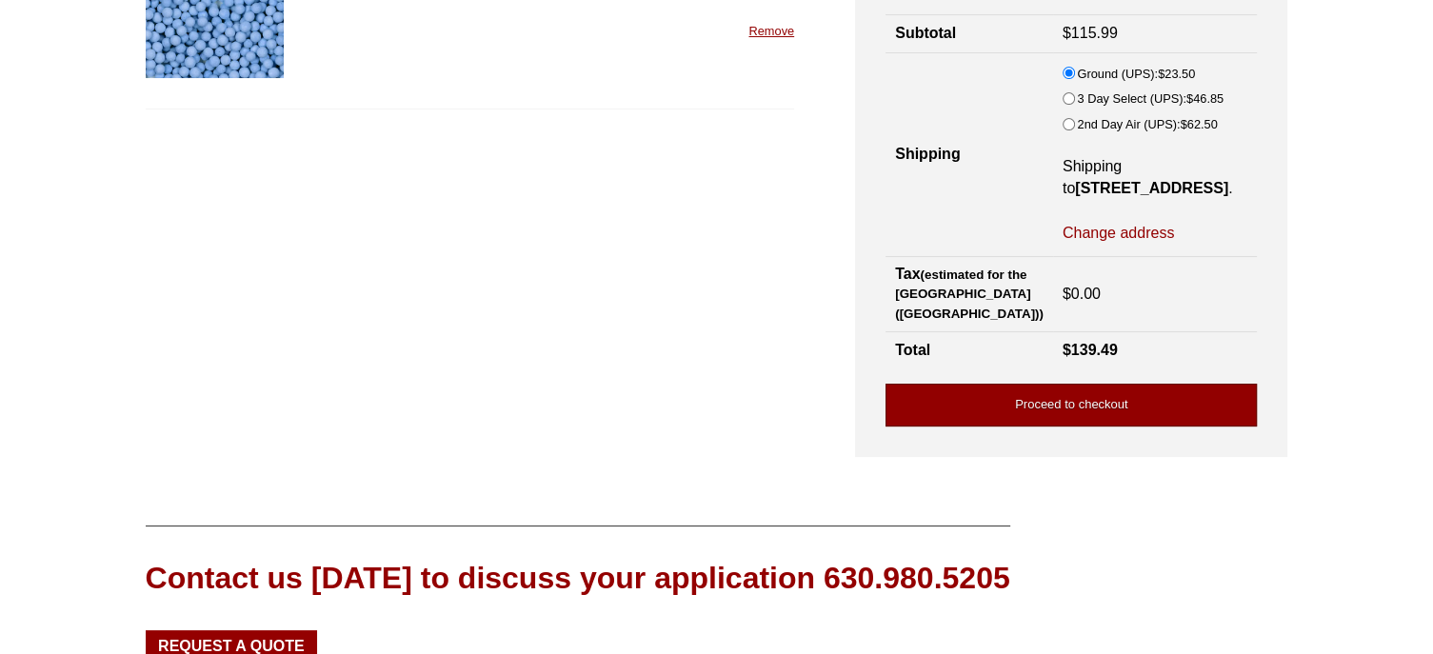
click at [1080, 401] on link "Proceed to checkout" at bounding box center [1070, 405] width 371 height 43
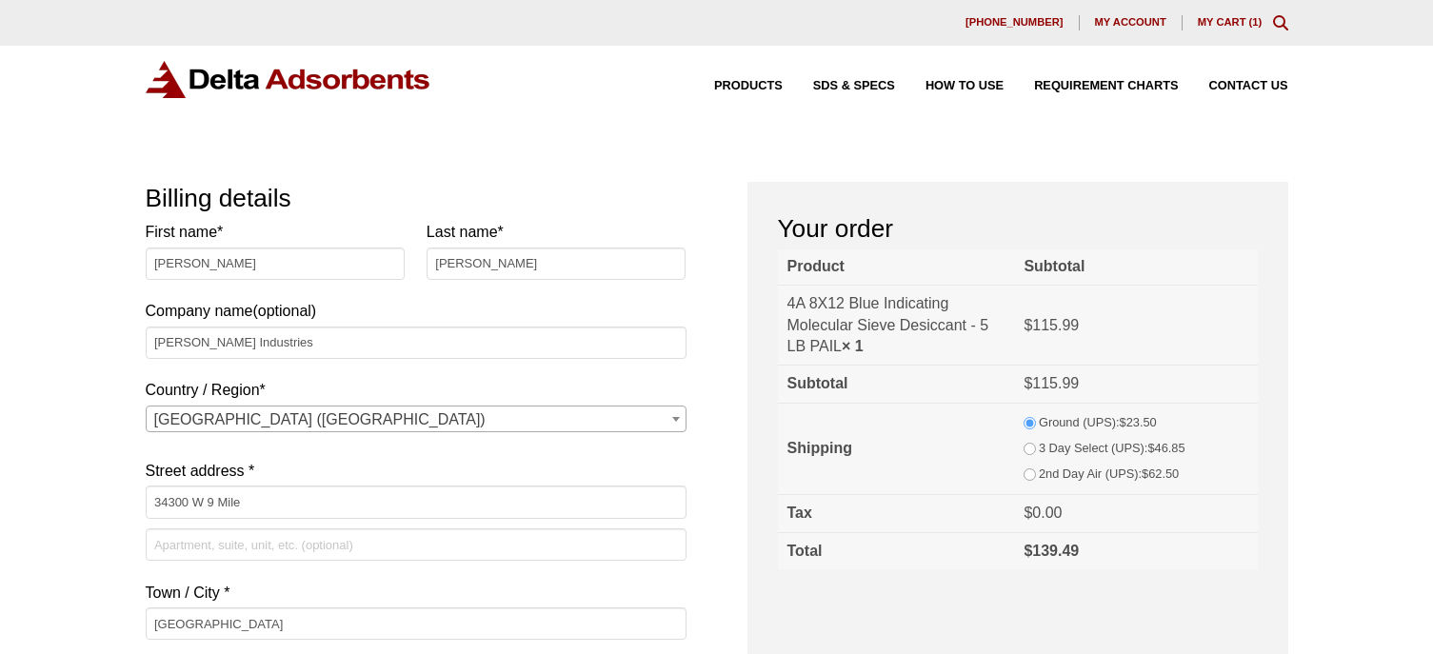
select select "MI"
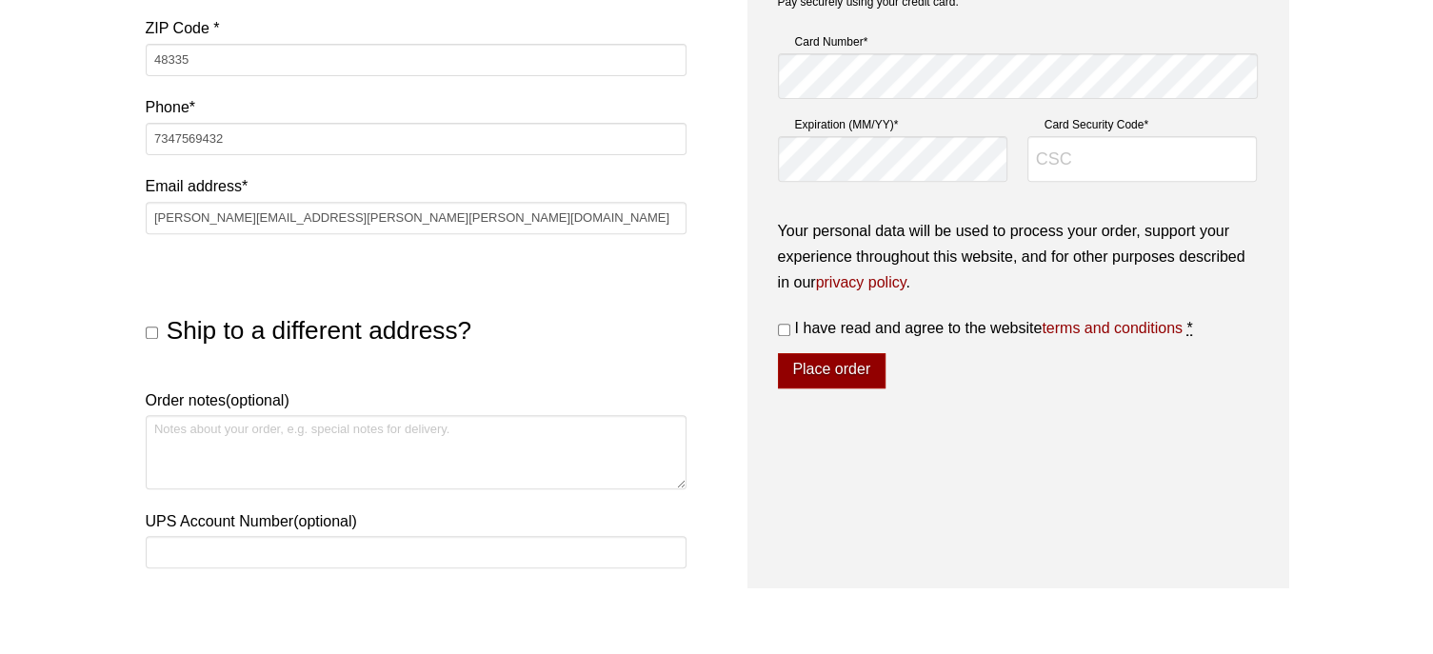
scroll to position [739, 0]
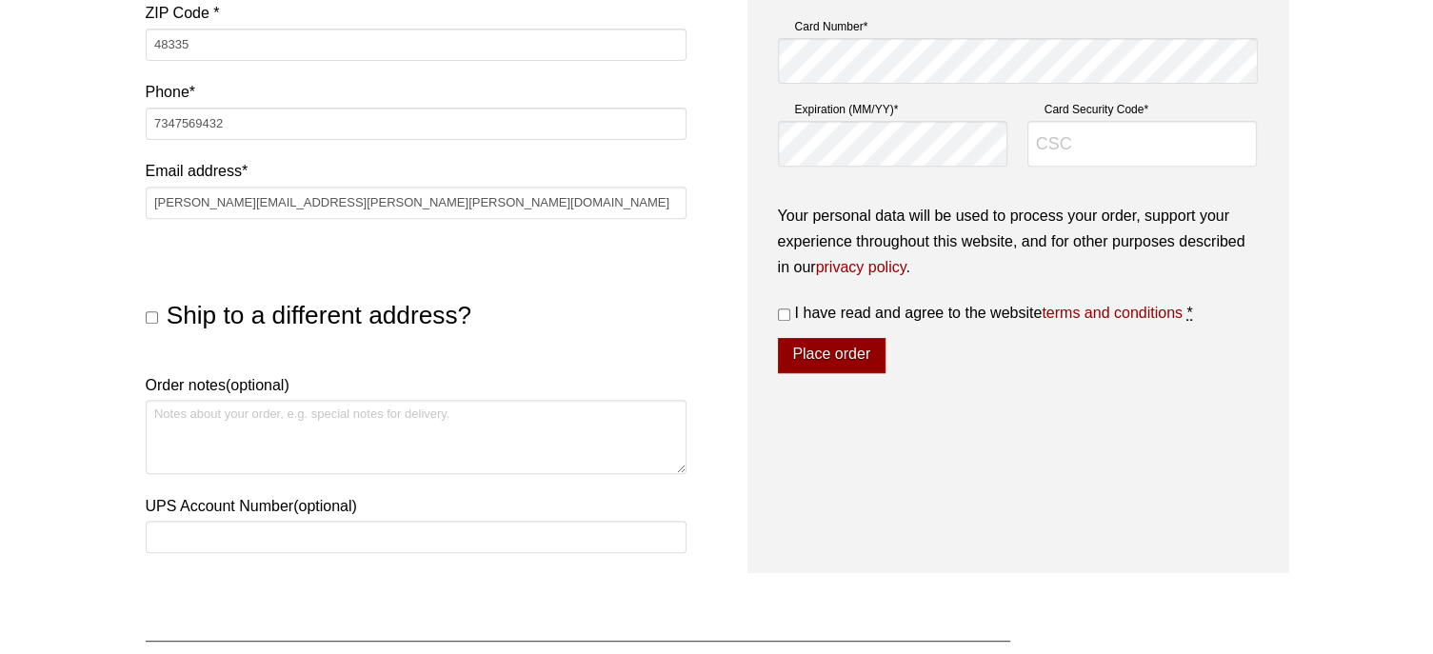
click at [358, 315] on span "Ship to a different address?" at bounding box center [319, 315] width 305 height 29
click at [158, 315] on input "Ship to a different address?" at bounding box center [152, 317] width 12 height 12
checkbox input "true"
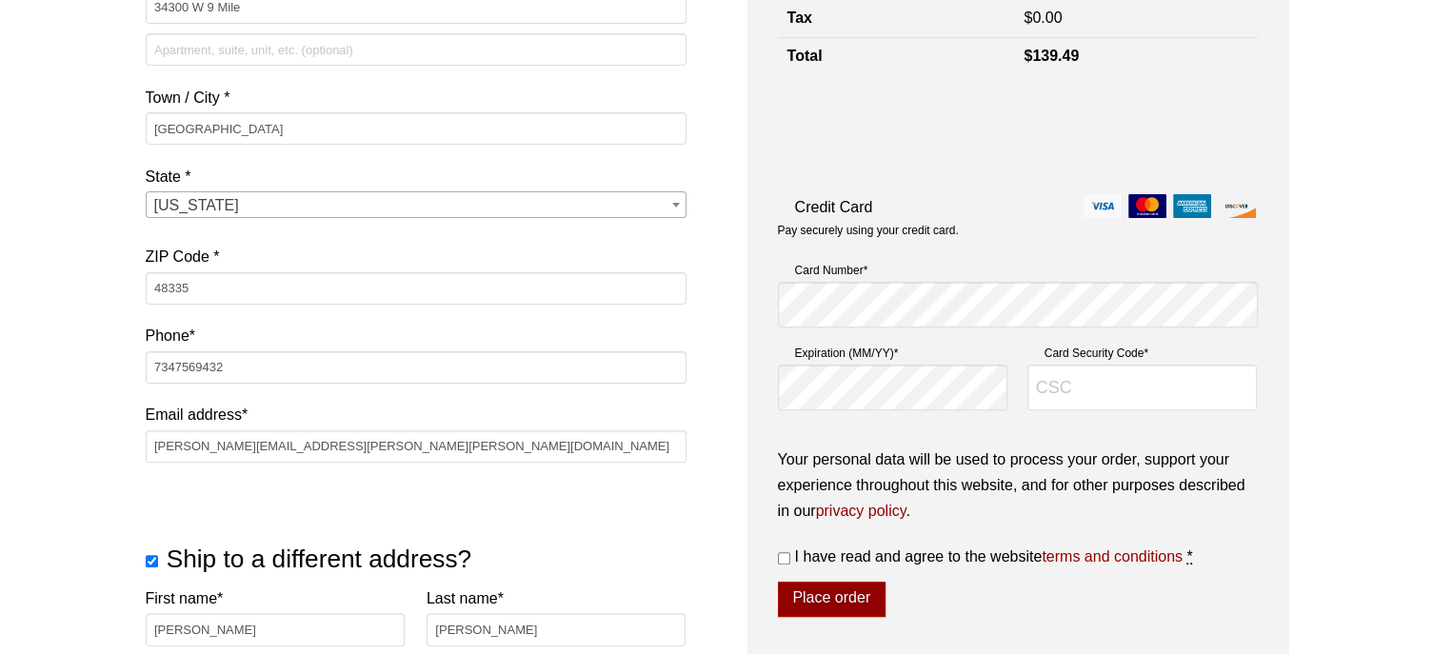
scroll to position [497, 0]
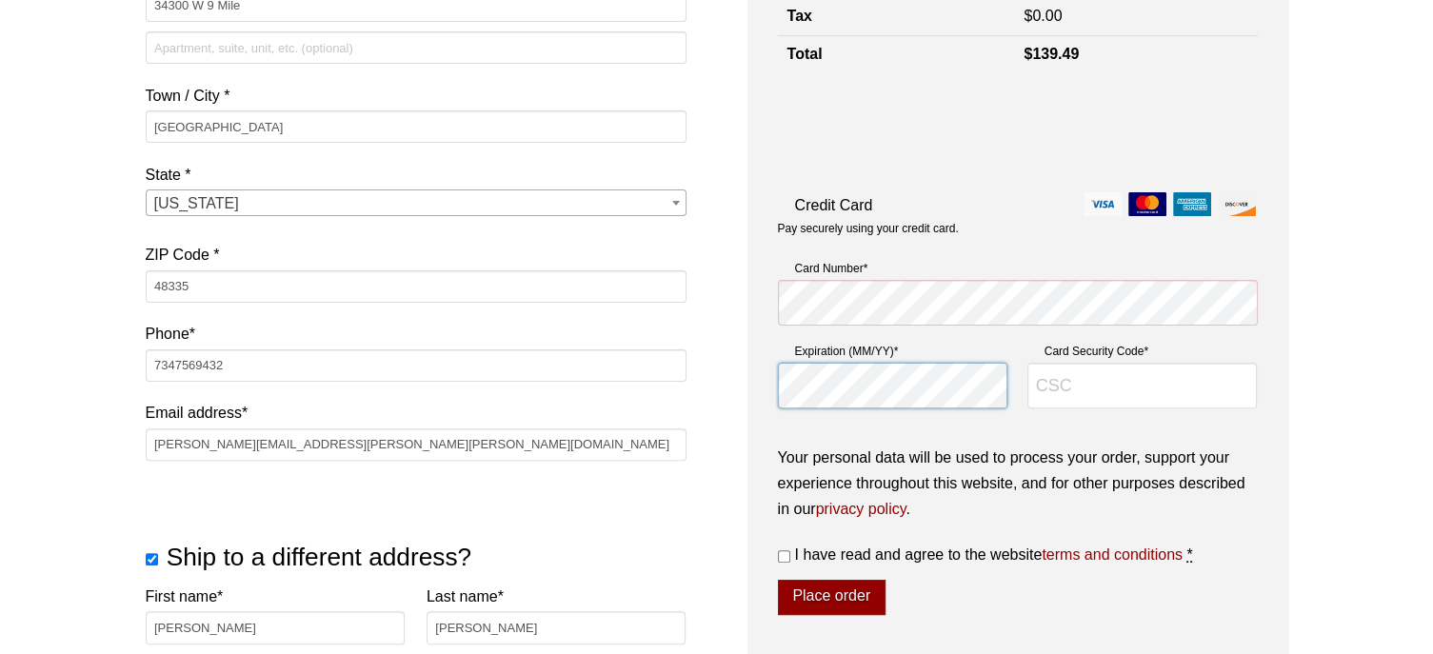
type input "561"
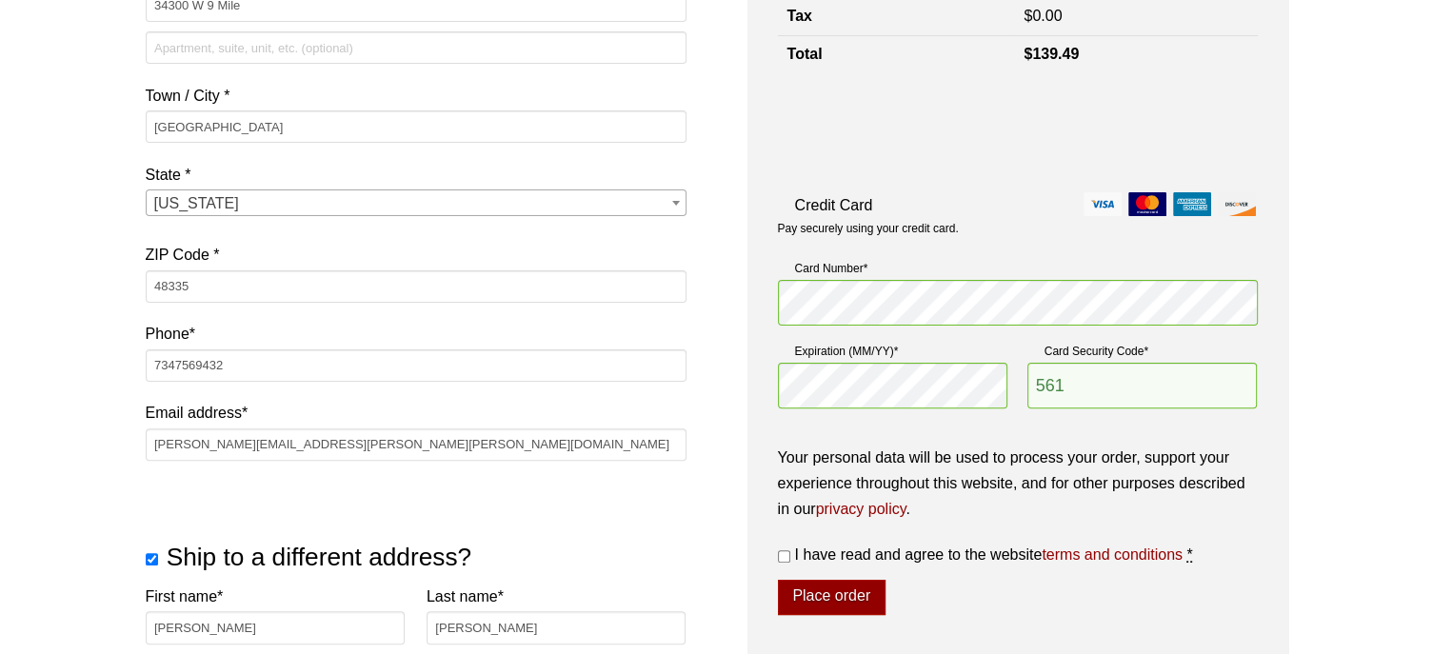
click at [778, 556] on input "I have read and agree to the website terms and conditions *" at bounding box center [784, 556] width 12 height 12
checkbox input "true"
click at [808, 593] on button "Place order" at bounding box center [832, 598] width 108 height 36
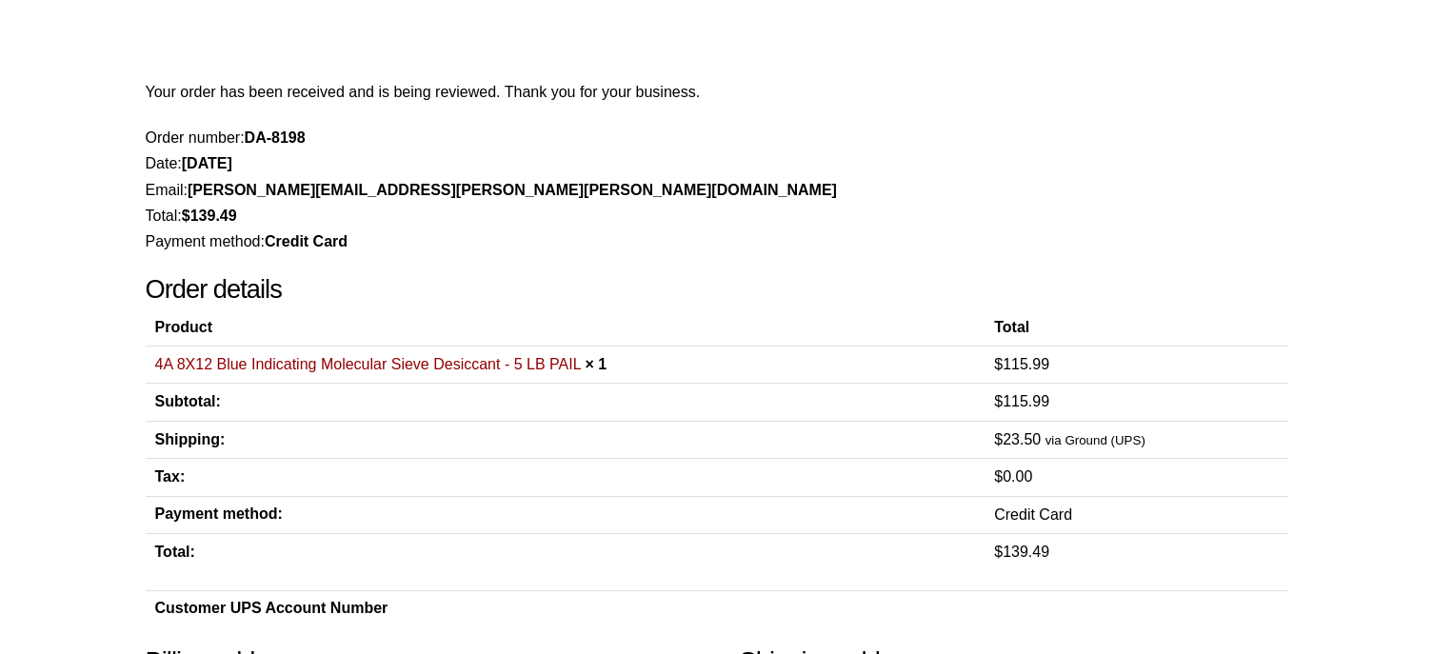
scroll to position [103, 0]
click at [539, 362] on link "4A 8X12 Blue Indicating Molecular Sieve Desiccant - 5 LB PAIL" at bounding box center [368, 364] width 426 height 16
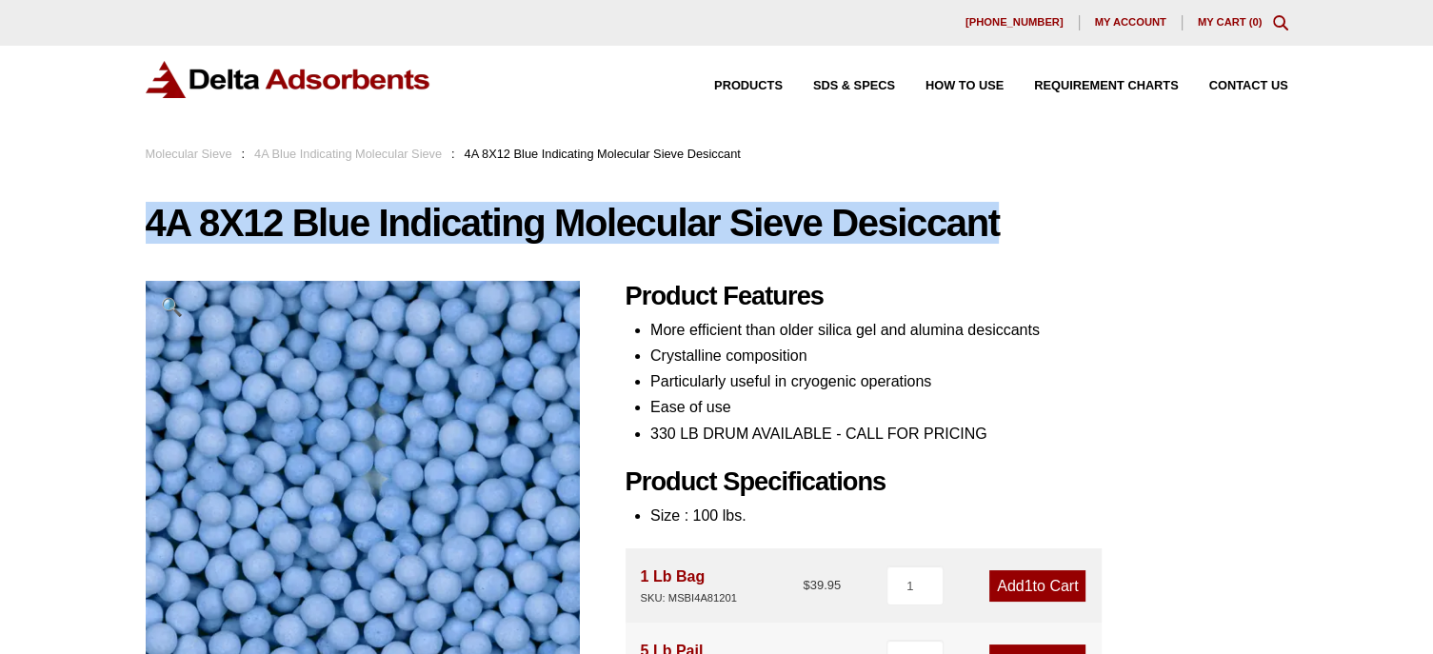
drag, startPoint x: 1021, startPoint y: 222, endPoint x: 109, endPoint y: 264, distance: 912.0
copy h1 "4A 8X12 Blue Indicating Molecular Sieve Desiccant"
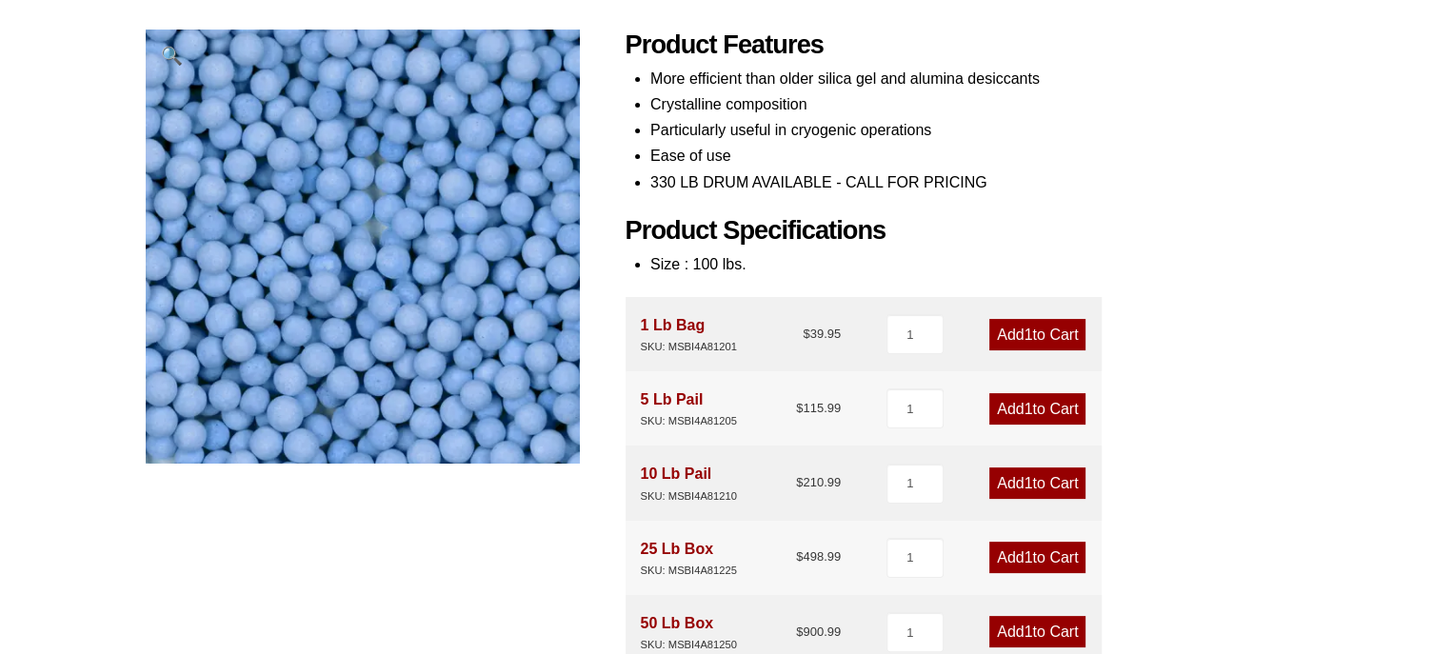
scroll to position [251, 0]
click at [701, 418] on div "SKU: MSBI4A81205" at bounding box center [689, 421] width 96 height 18
copy div "MSBI4A81205"
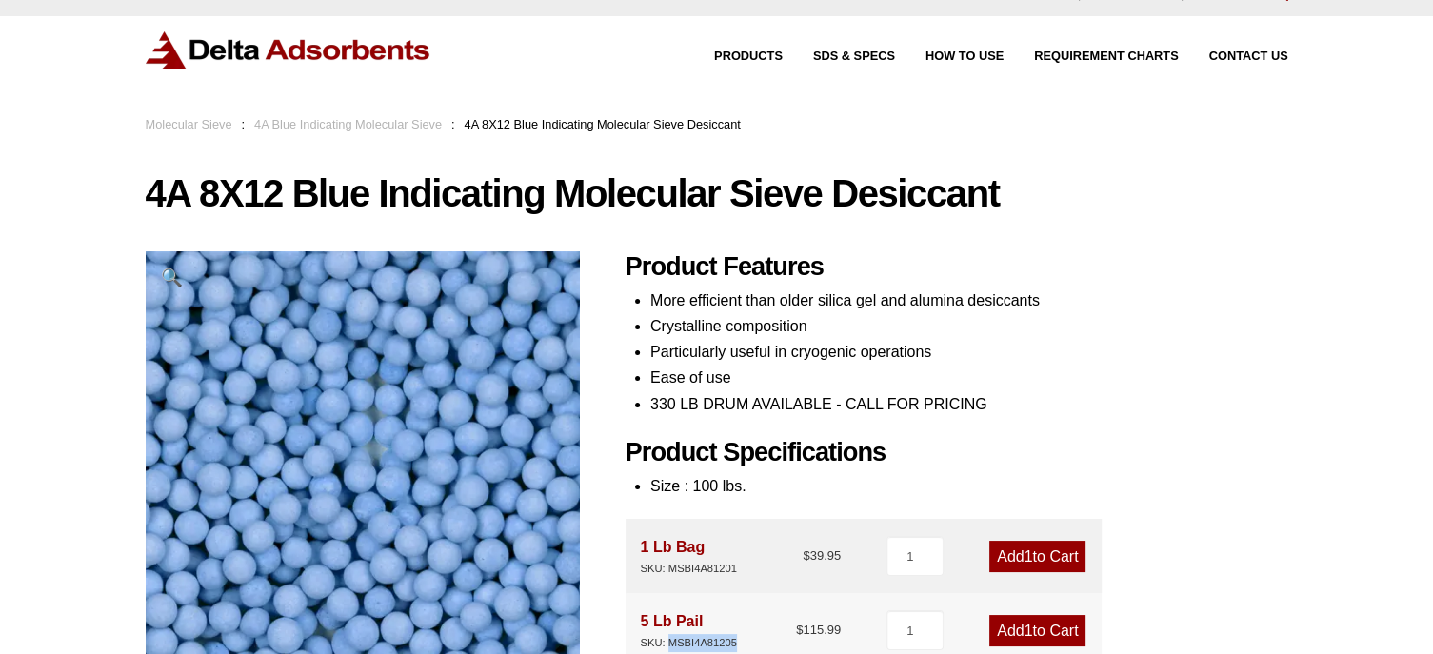
scroll to position [0, 0]
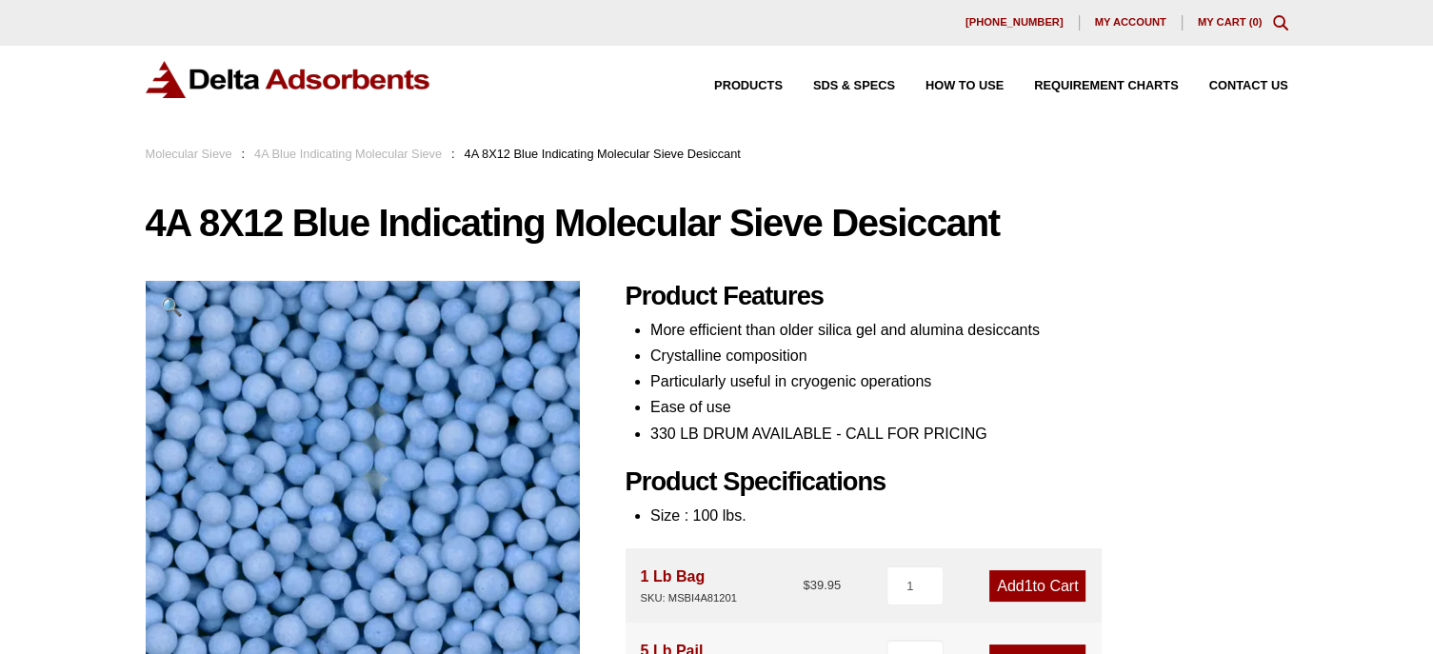
click at [1135, 25] on span "My account" at bounding box center [1130, 22] width 71 height 10
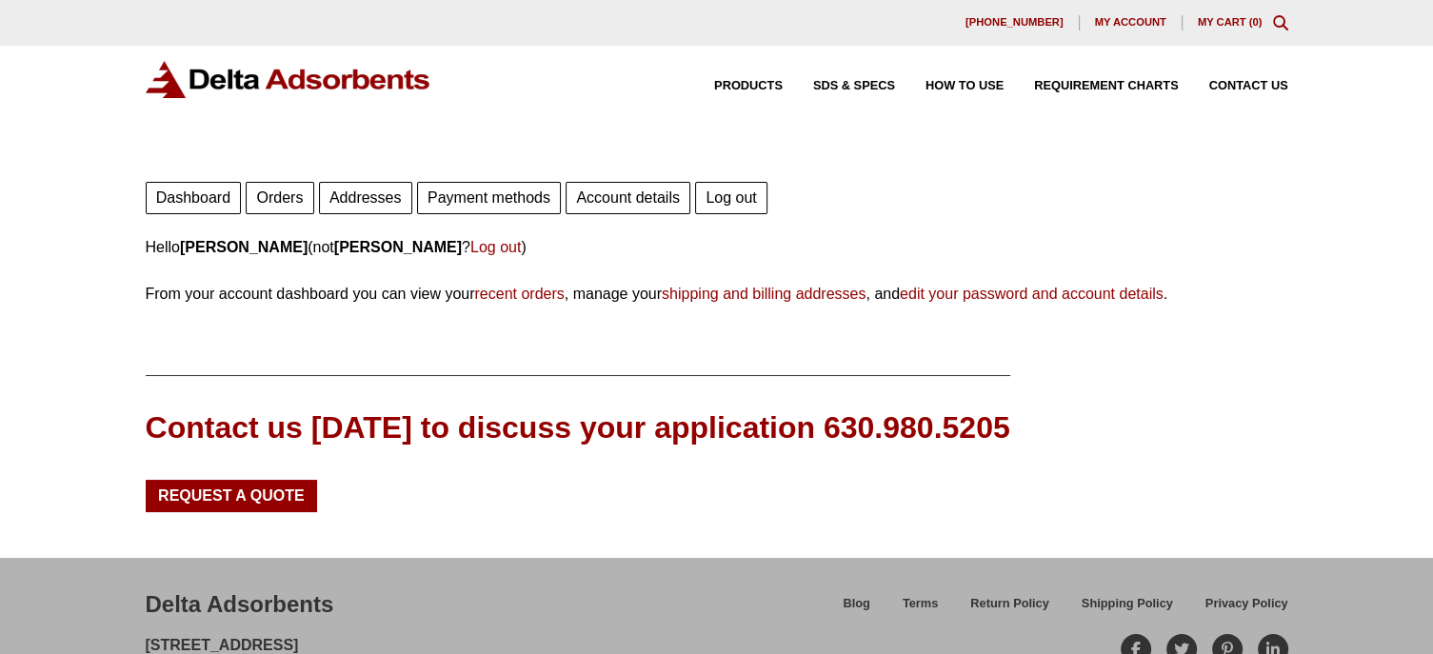
click at [267, 200] on link "Orders" at bounding box center [280, 198] width 68 height 32
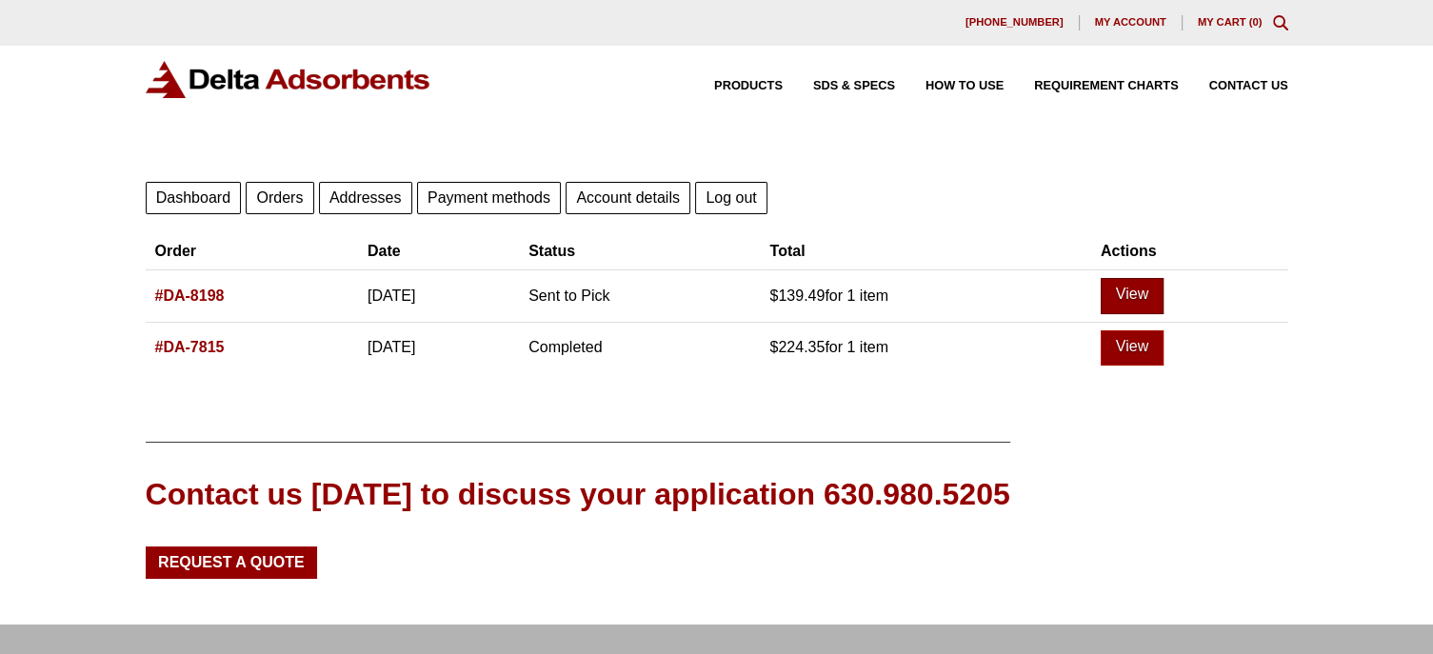
click at [1158, 295] on link "View" at bounding box center [1131, 296] width 63 height 36
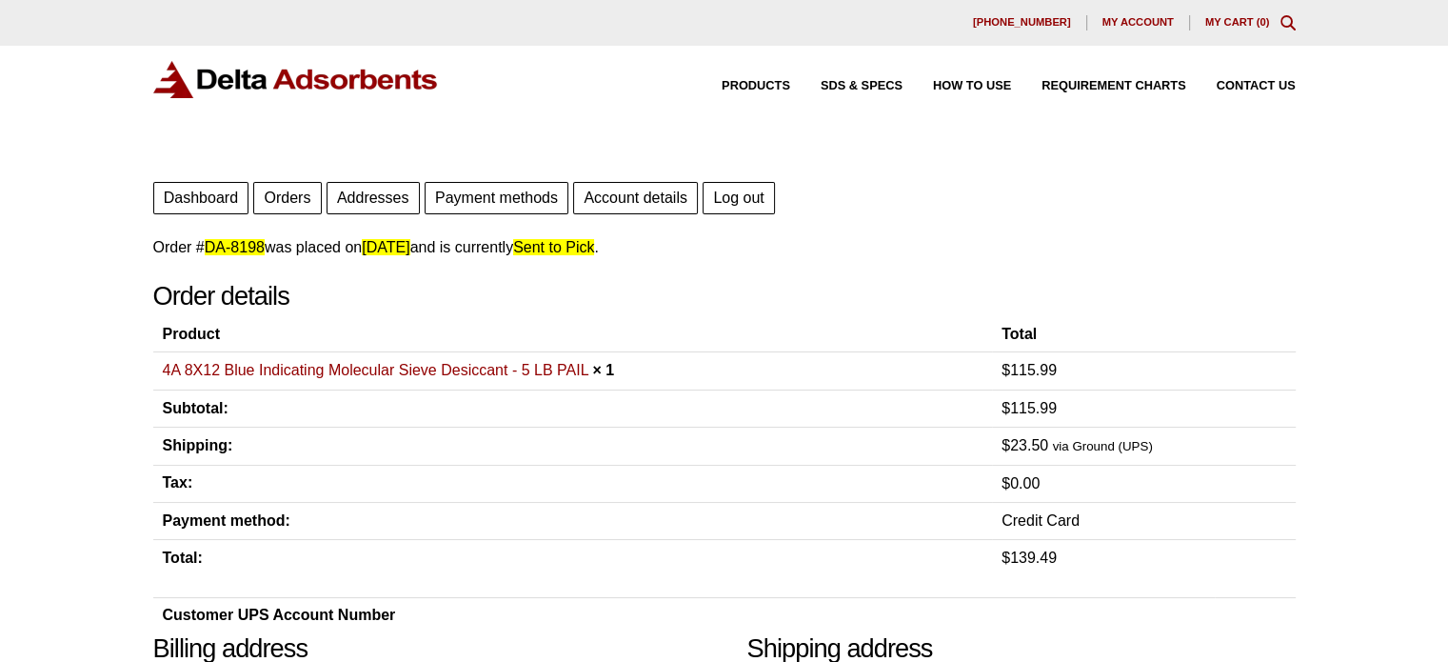
click at [246, 249] on mark "DA-8198" at bounding box center [235, 247] width 60 height 16
drag, startPoint x: 246, startPoint y: 249, endPoint x: 209, endPoint y: 235, distance: 38.9
click at [209, 235] on p "Order # DA-8198 was placed on [DATE] and is currently Sent to Pick ." at bounding box center [724, 247] width 1142 height 26
drag, startPoint x: 262, startPoint y: 246, endPoint x: 208, endPoint y: 248, distance: 53.3
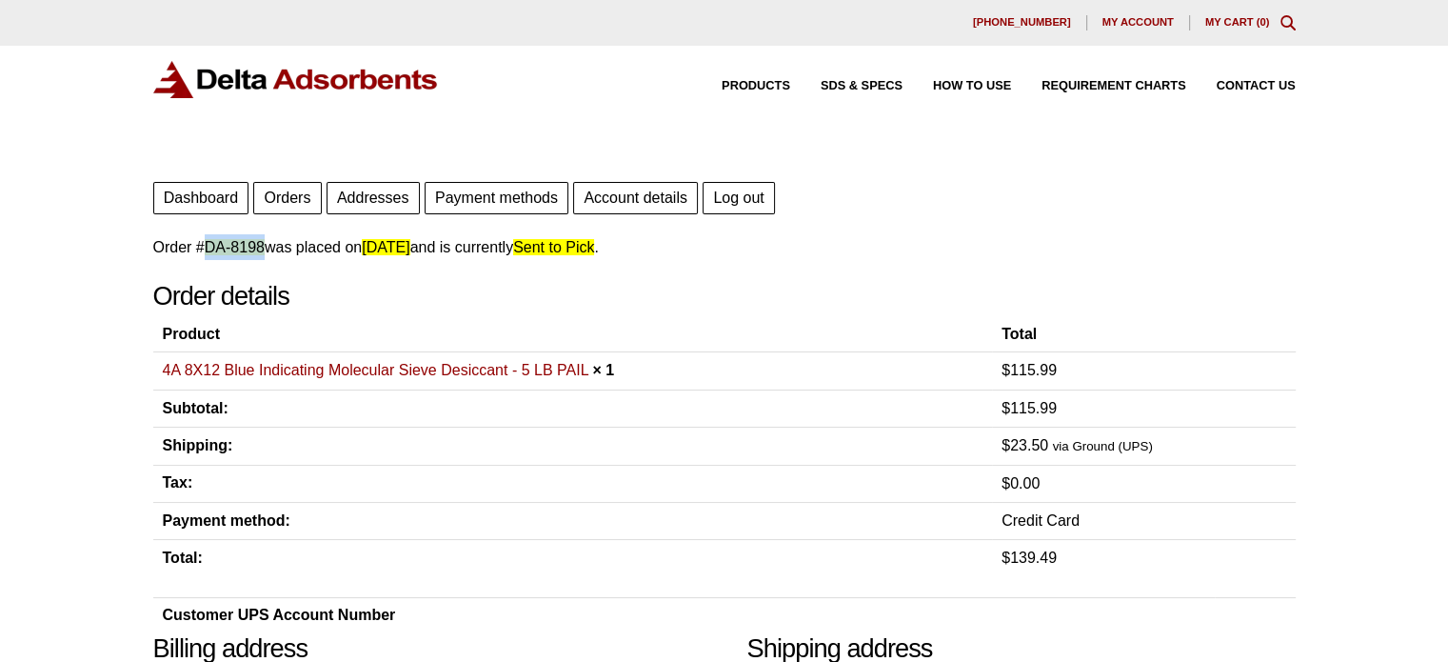
click at [208, 248] on mark "DA-8198" at bounding box center [235, 247] width 60 height 16
copy mark "DA-8198"
